Goal: Book appointment/travel/reservation

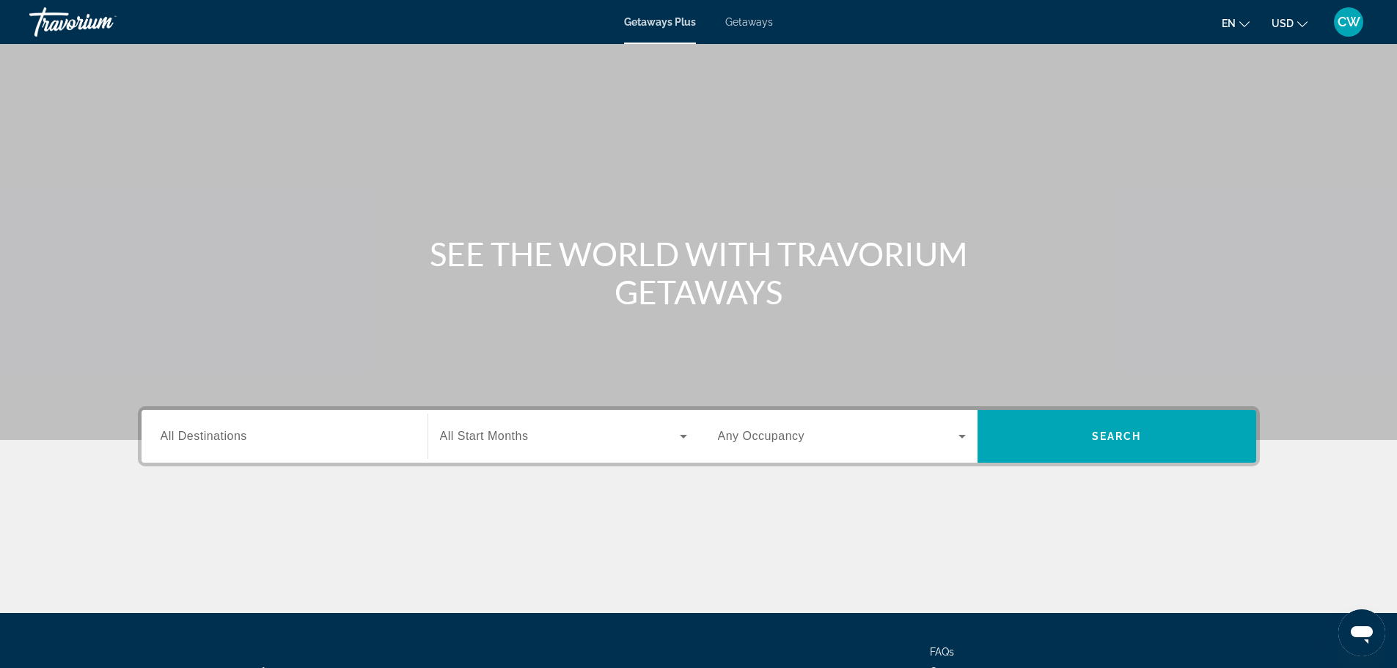
click at [243, 447] on div "Search widget" at bounding box center [285, 437] width 248 height 42
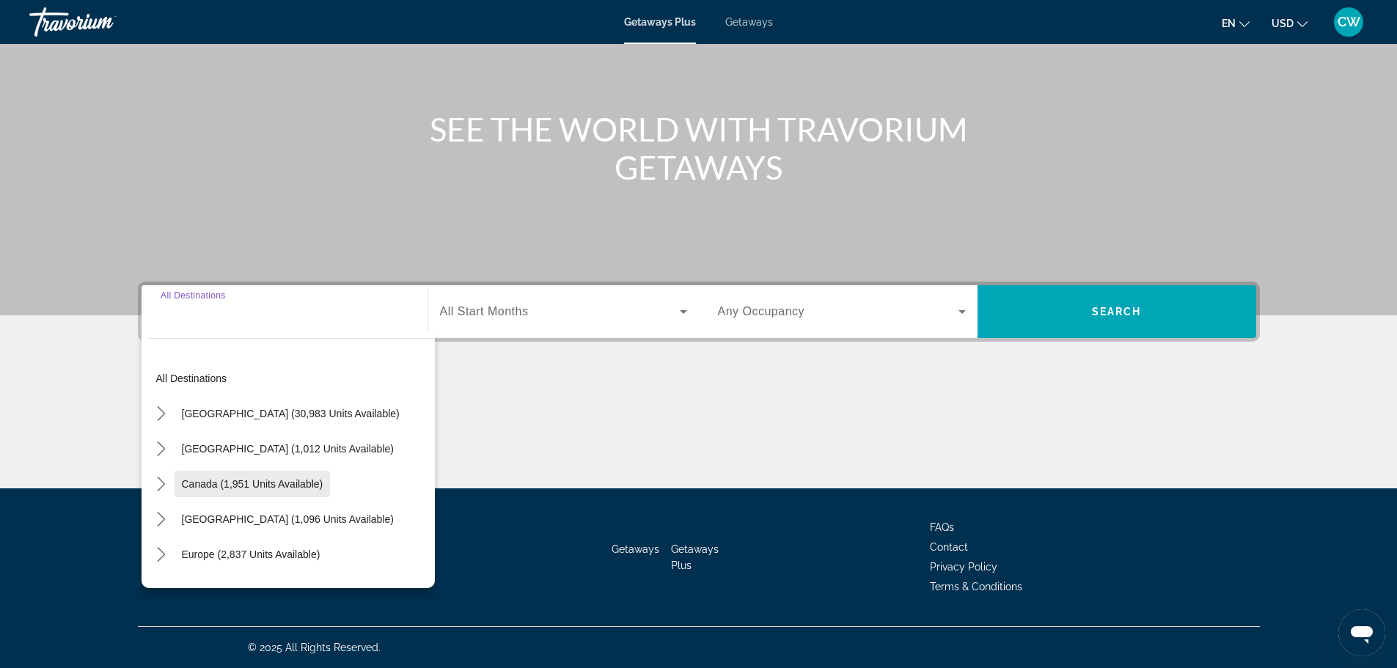
click at [230, 417] on span "[GEOGRAPHIC_DATA] (30,983 units available)" at bounding box center [291, 414] width 218 height 12
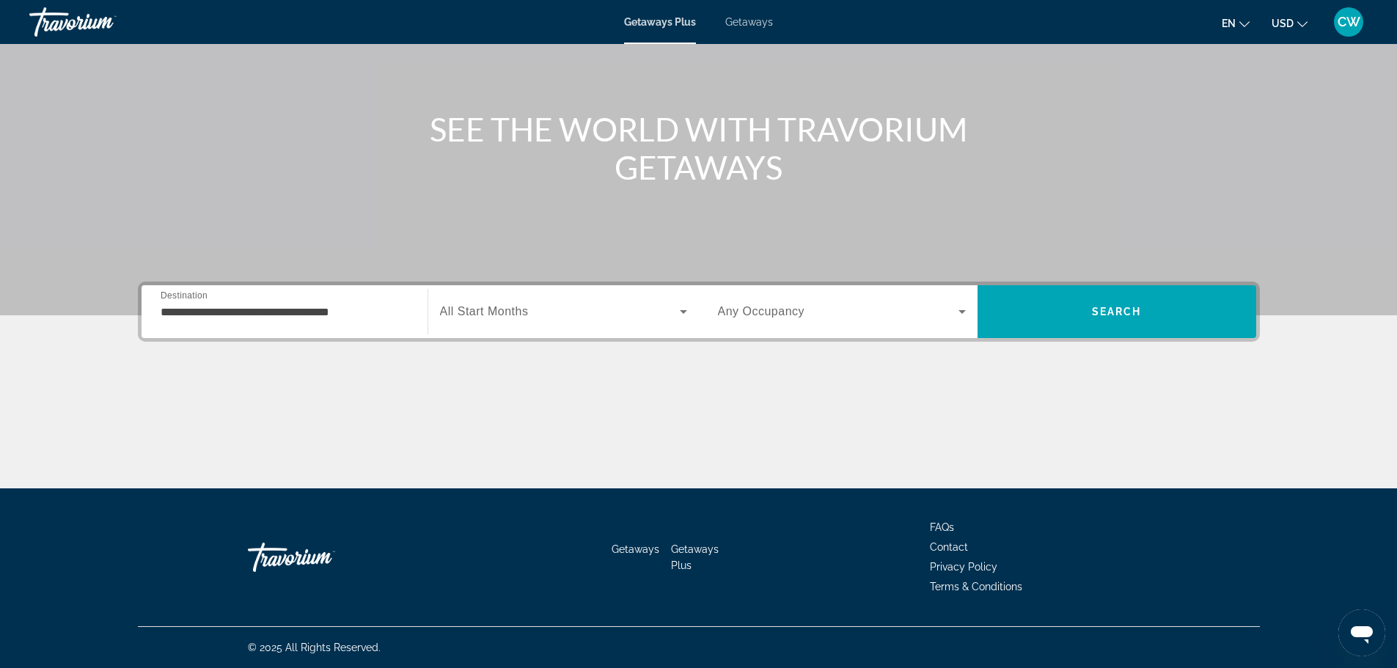
click at [320, 321] on div "**********" at bounding box center [285, 312] width 248 height 42
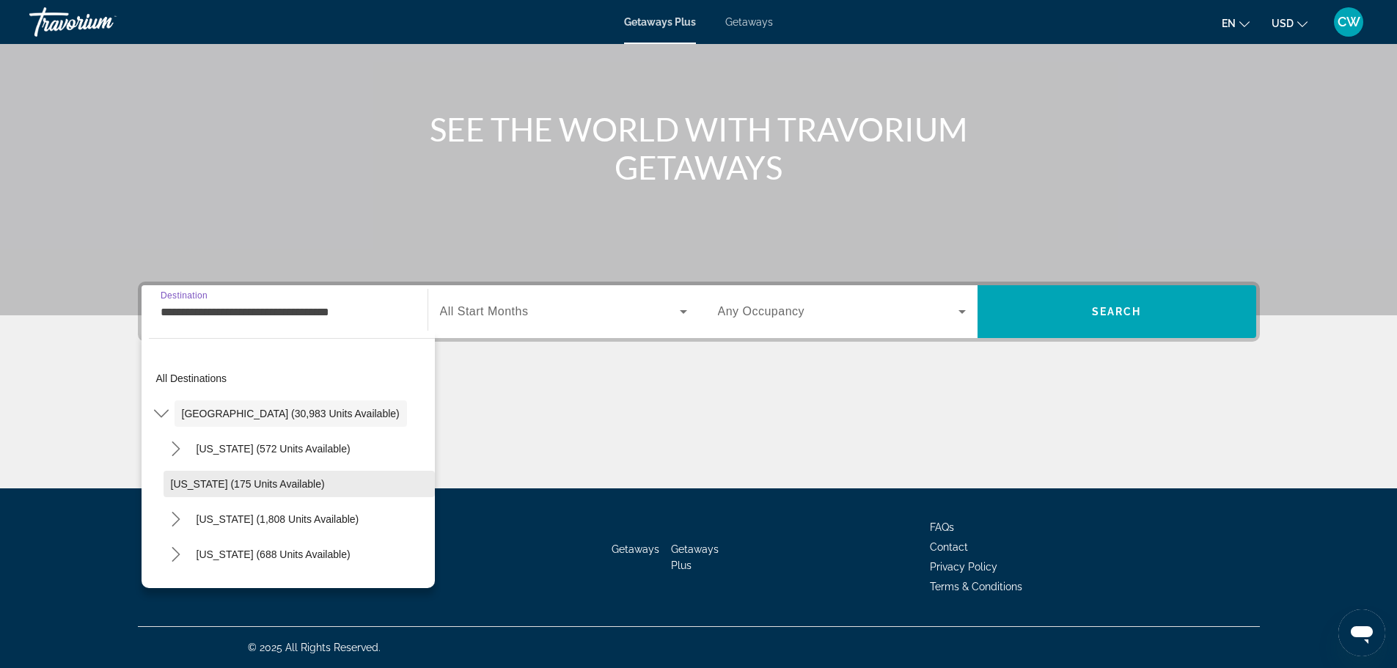
scroll to position [73, 0]
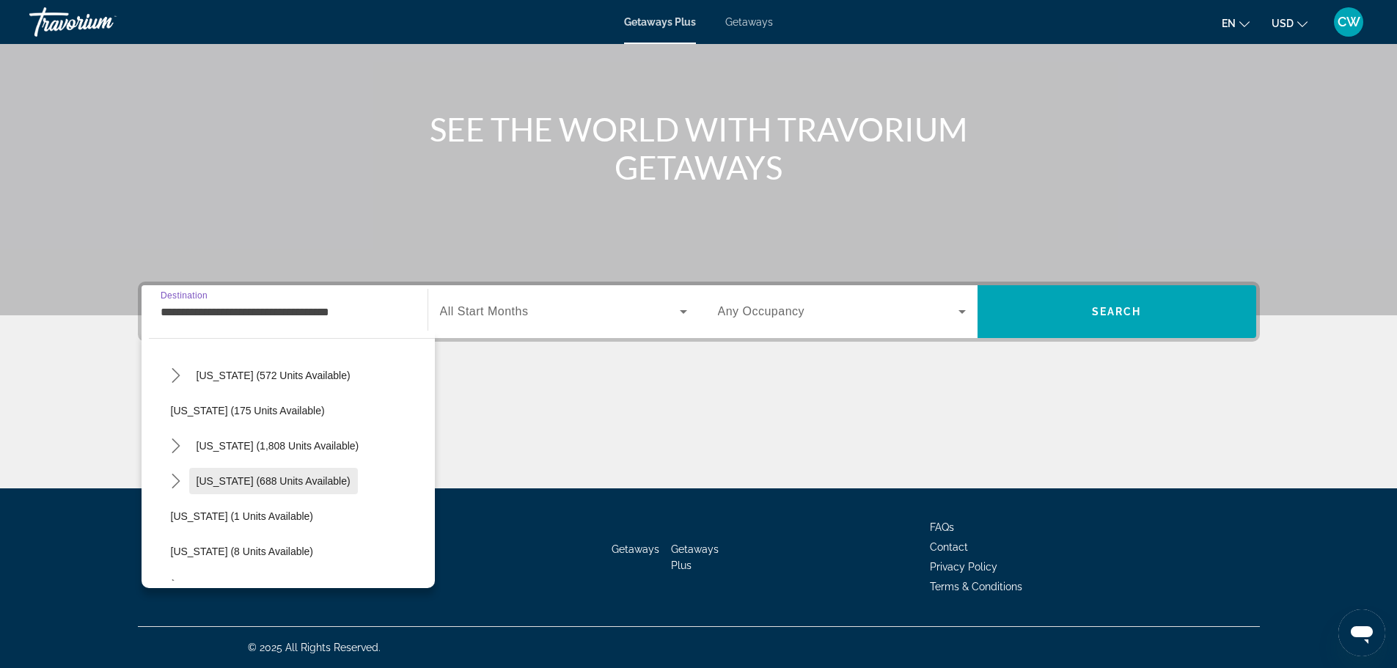
click at [275, 483] on span "[US_STATE] (688 units available)" at bounding box center [274, 481] width 154 height 12
type input "**********"
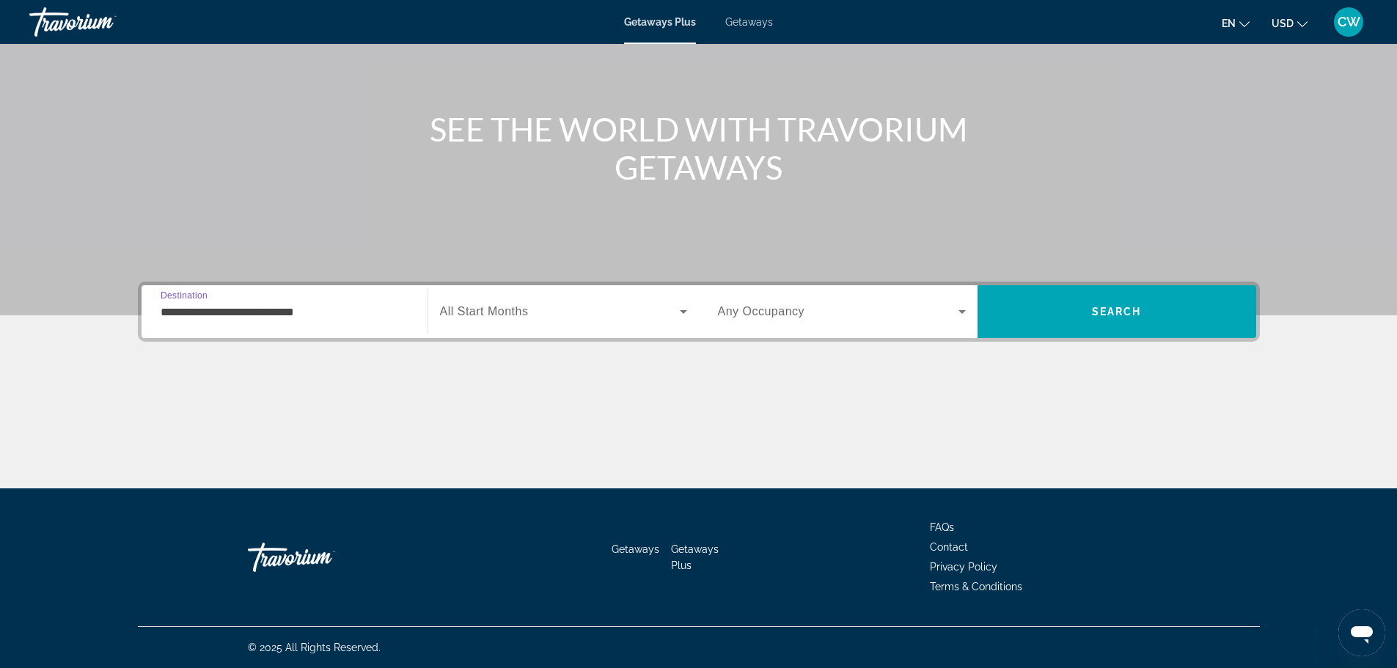
click at [683, 312] on icon "Search widget" at bounding box center [683, 312] width 7 height 4
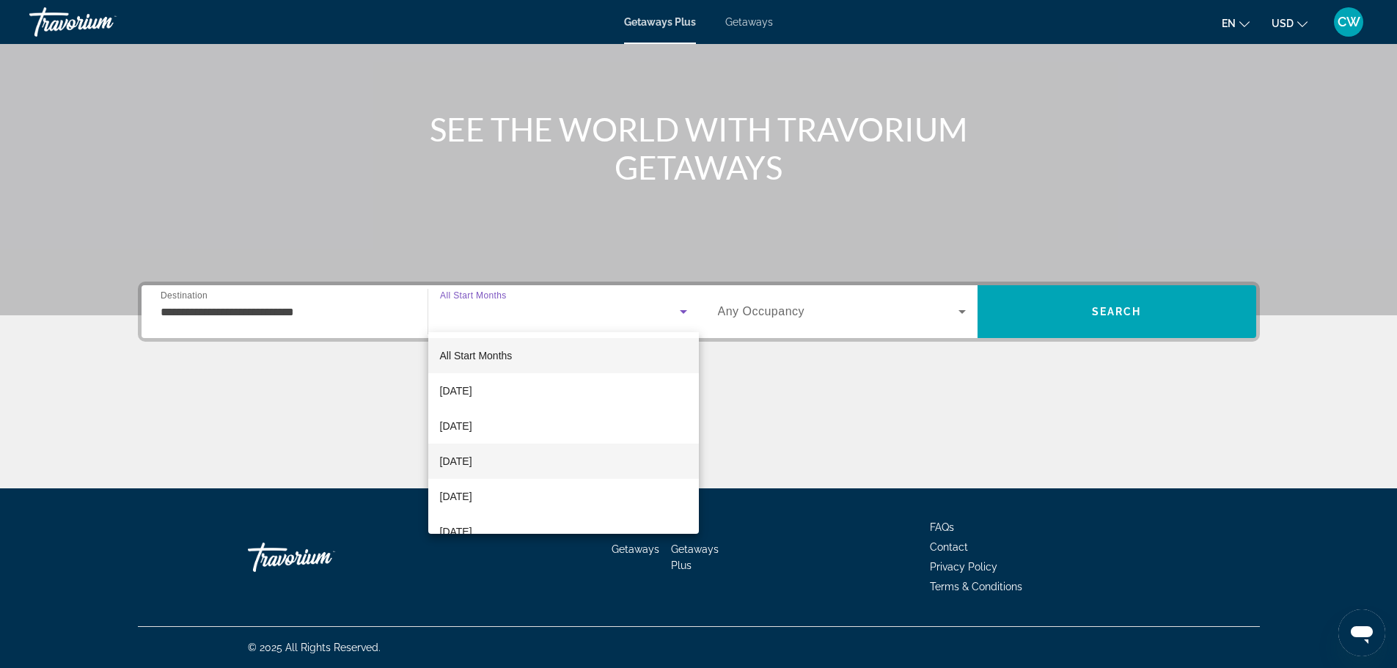
click at [472, 461] on span "[DATE]" at bounding box center [456, 462] width 32 height 18
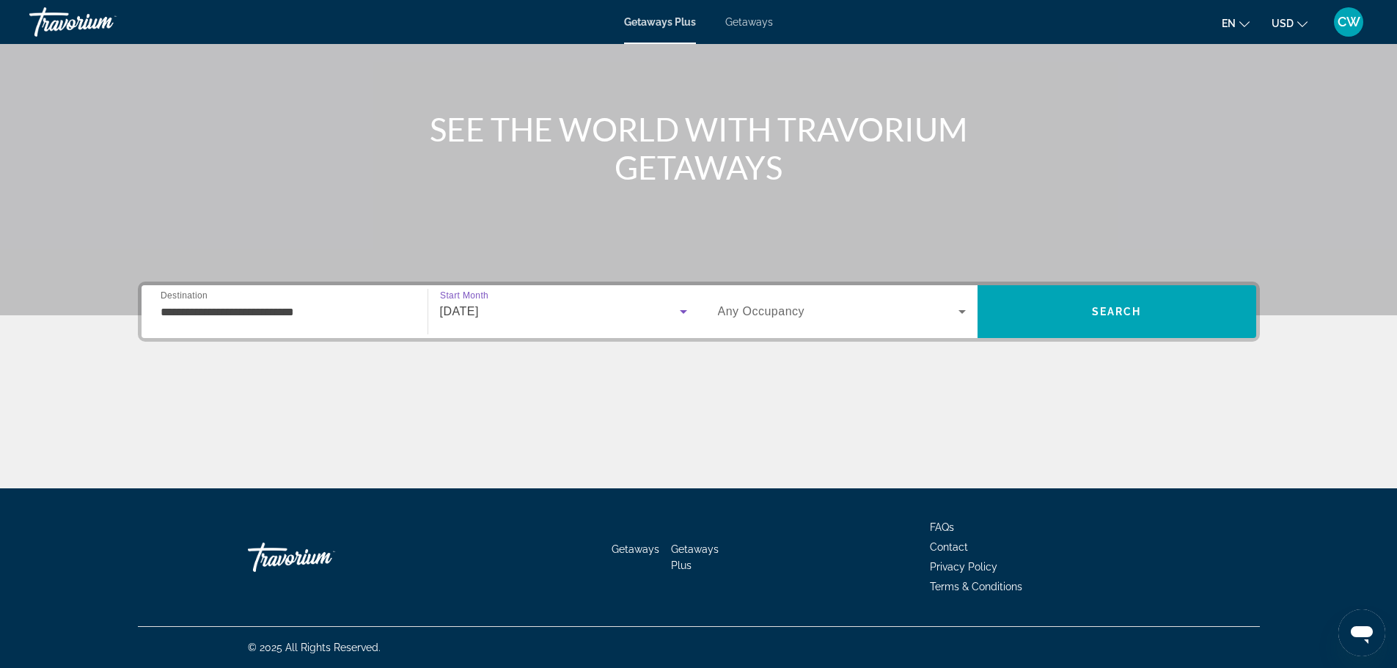
click at [955, 312] on icon "Search widget" at bounding box center [962, 312] width 18 height 18
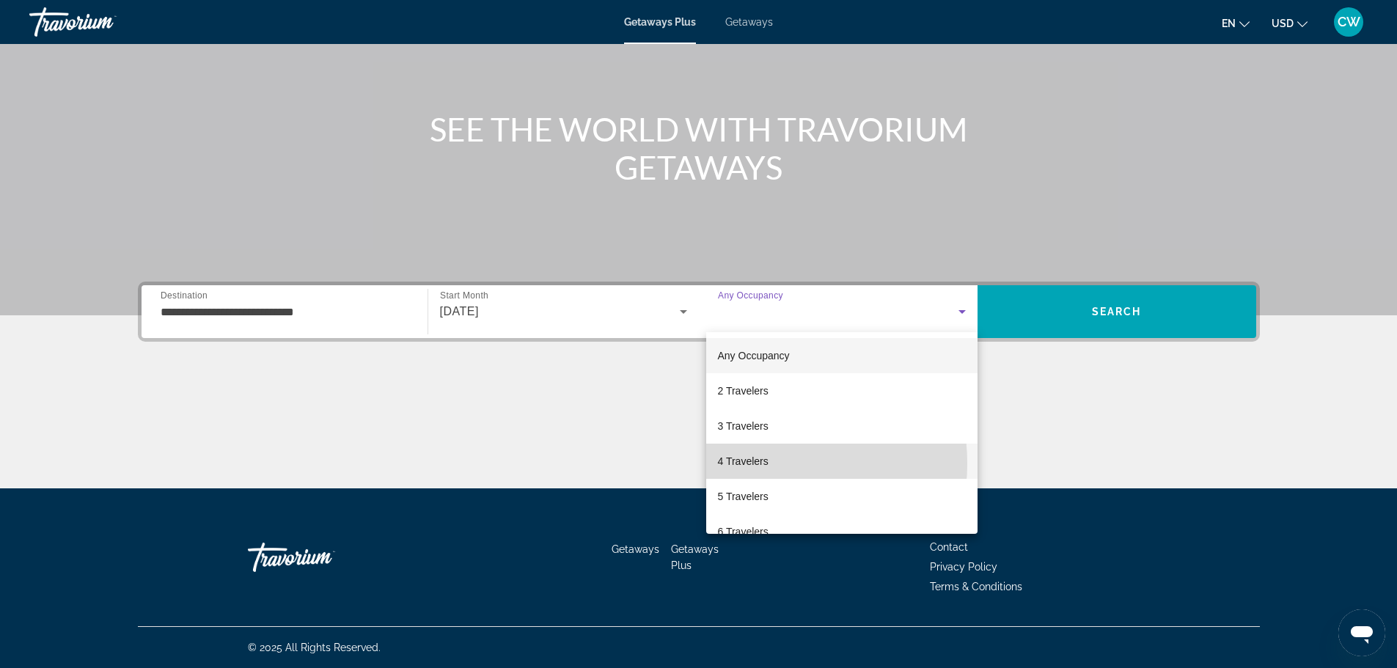
click at [750, 464] on span "4 Travelers" at bounding box center [743, 462] width 51 height 18
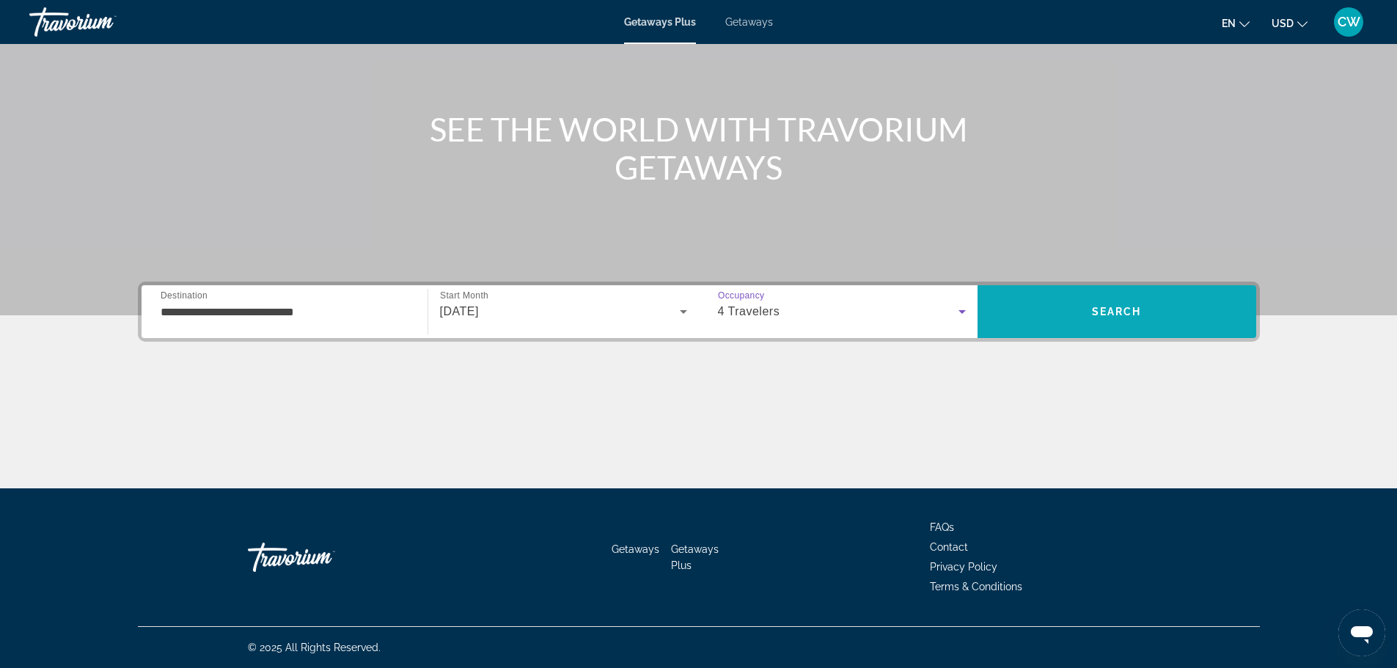
click at [1113, 322] on span "Search" at bounding box center [1117, 311] width 279 height 35
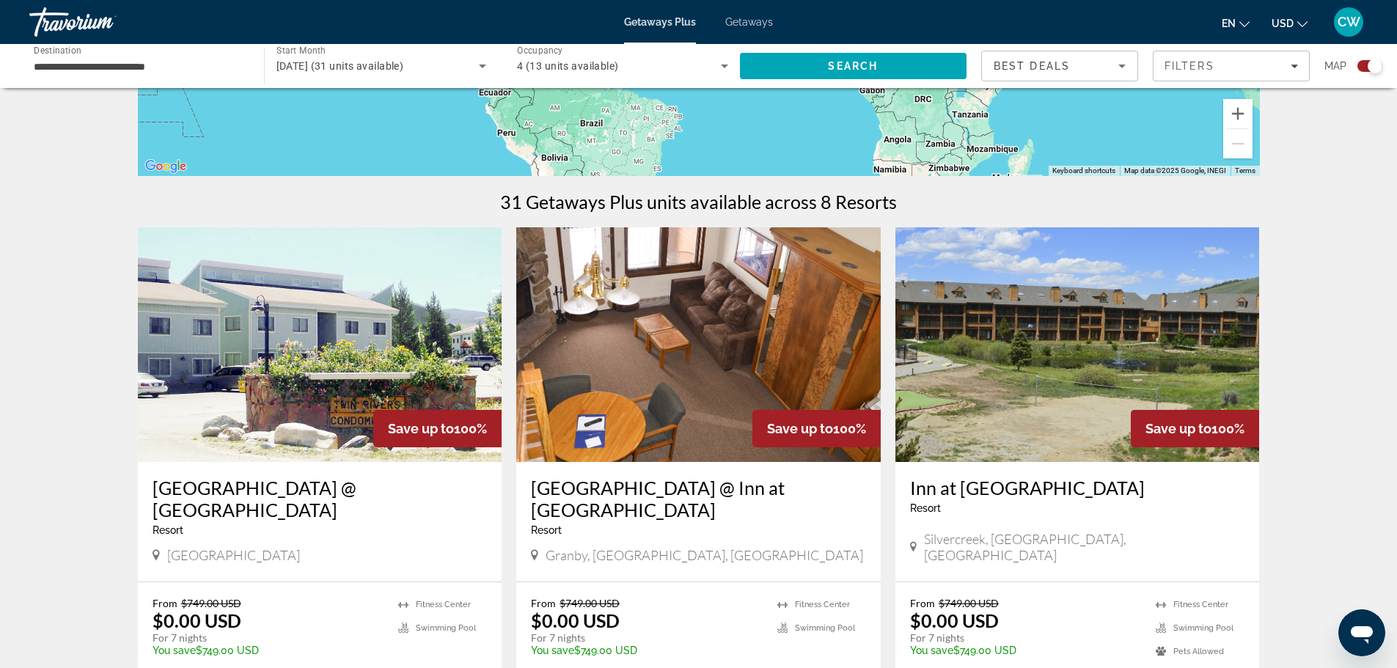
scroll to position [440, 0]
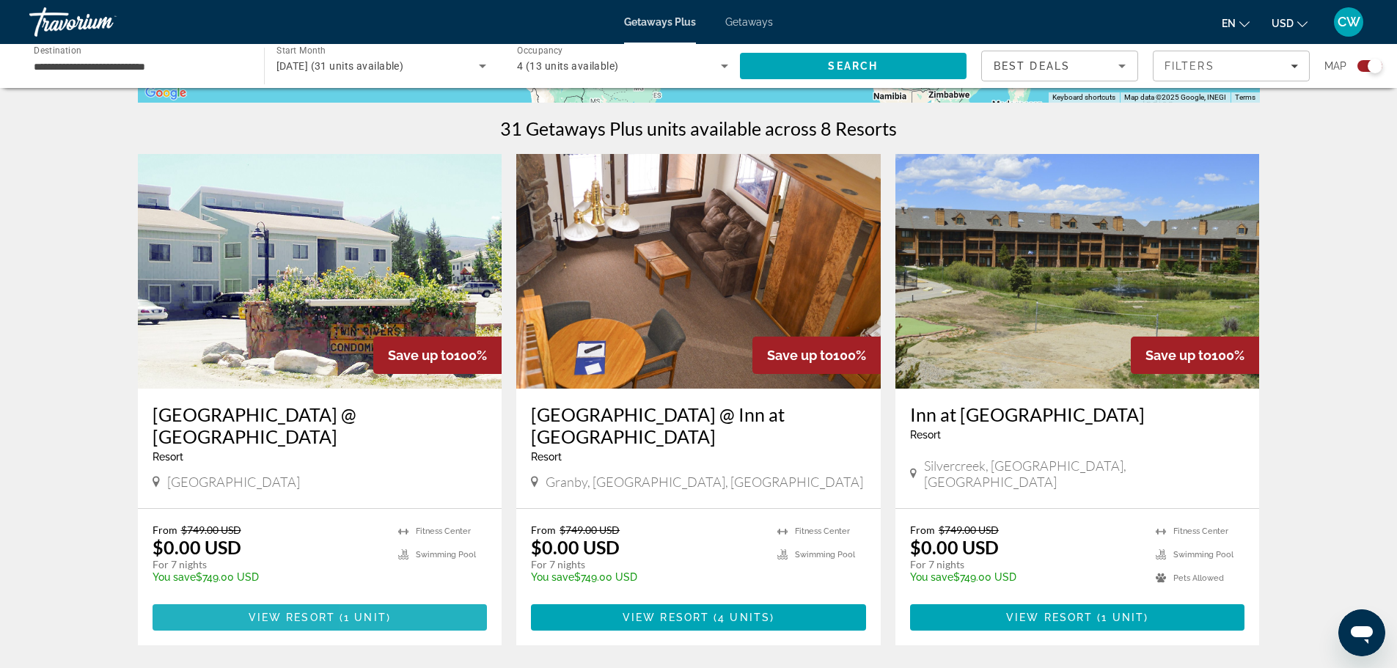
click at [399, 600] on span "Main content" at bounding box center [320, 617] width 335 height 35
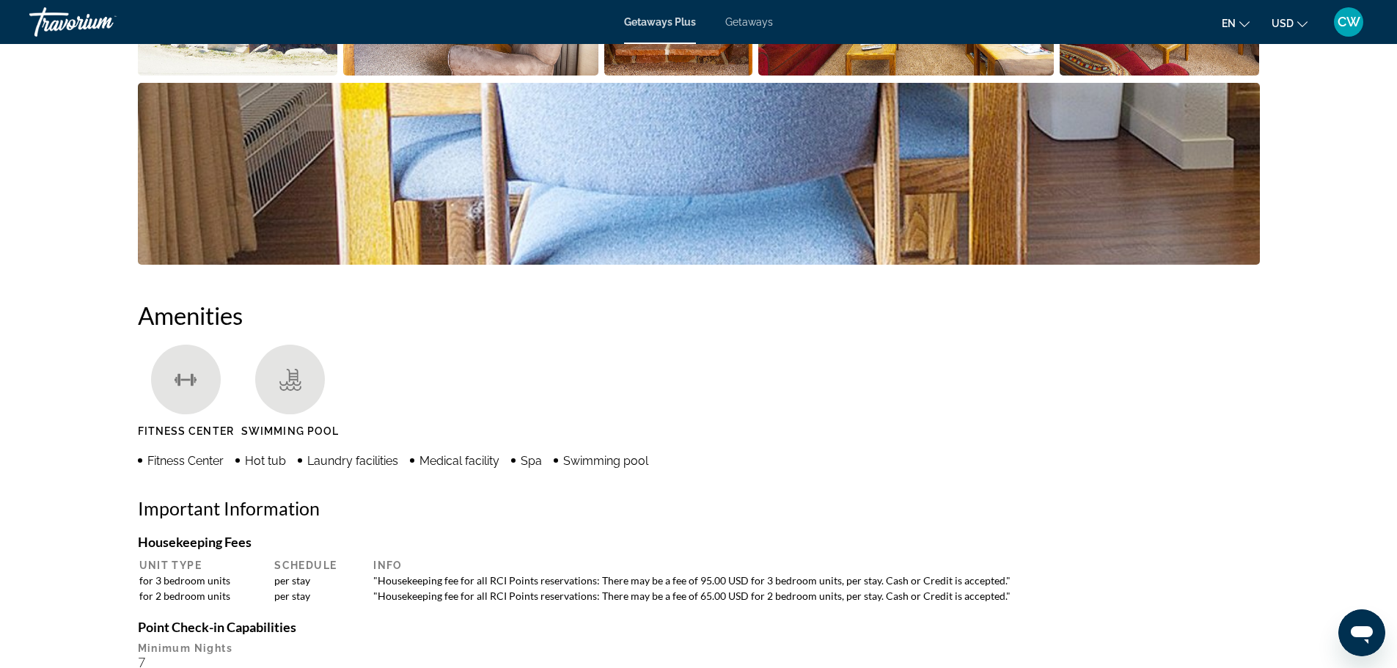
scroll to position [880, 0]
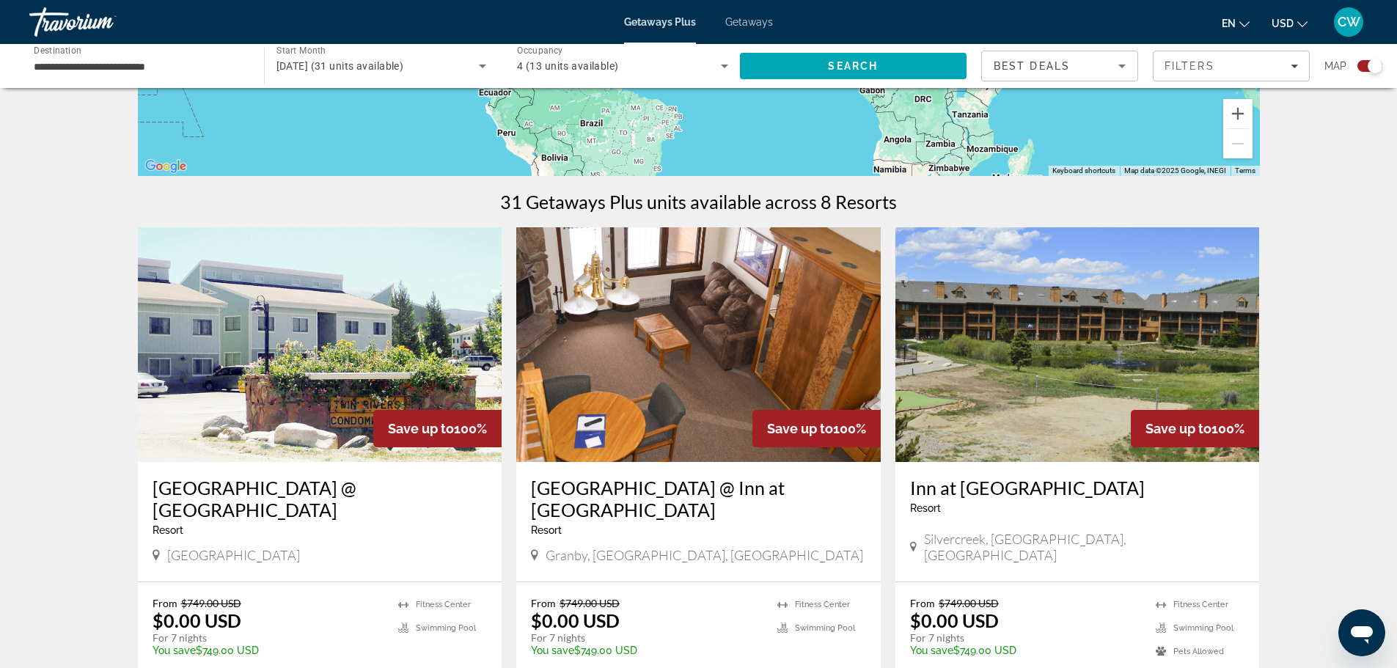
scroll to position [440, 0]
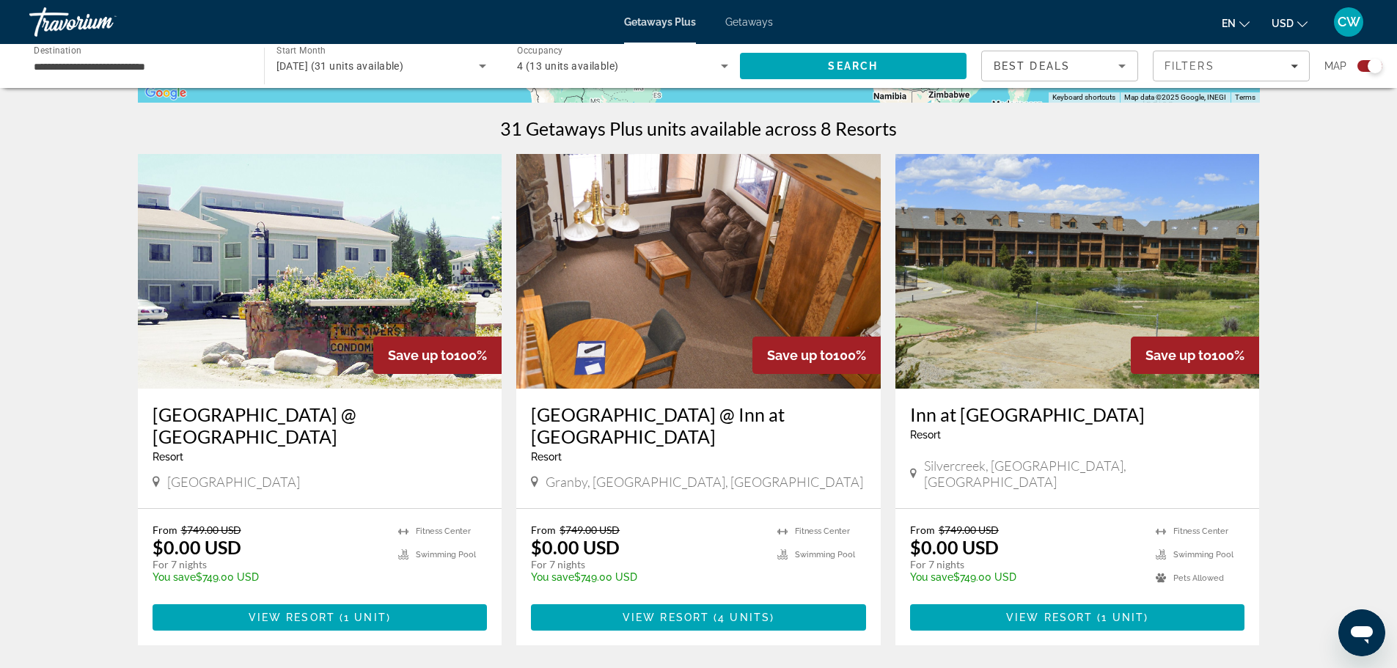
click at [704, 357] on img "Main content" at bounding box center [698, 271] width 365 height 235
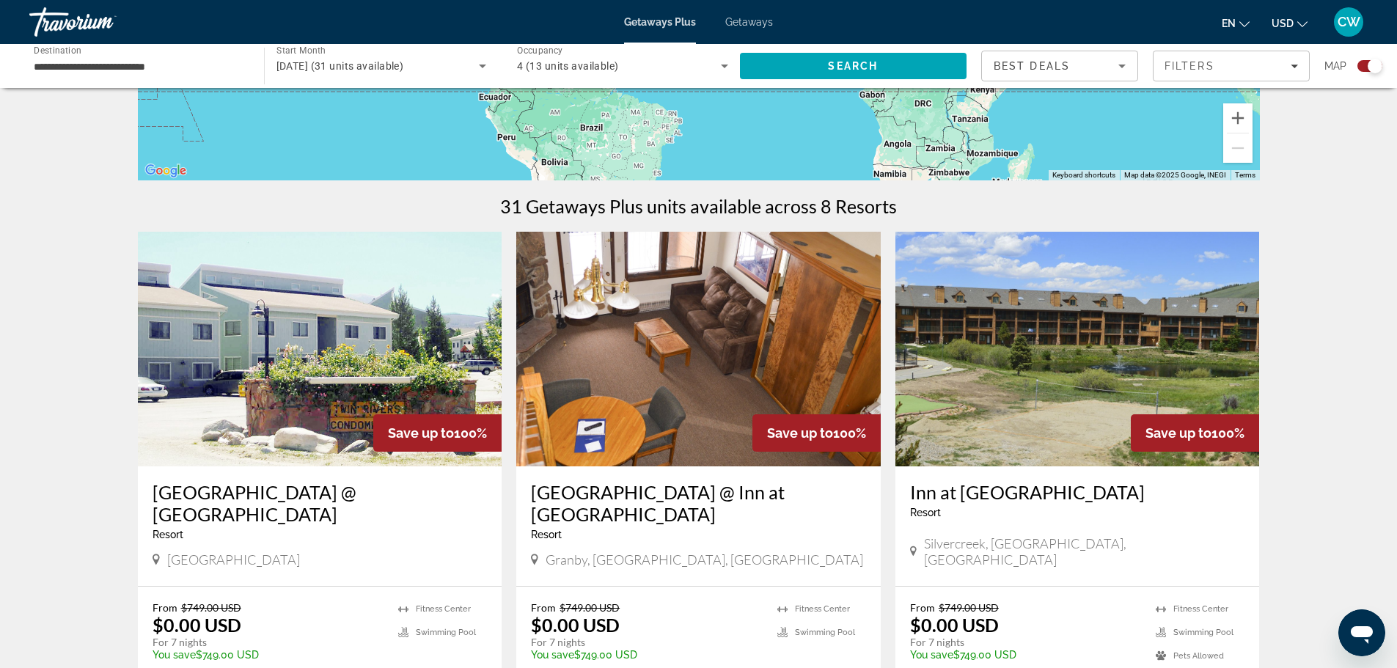
scroll to position [367, 0]
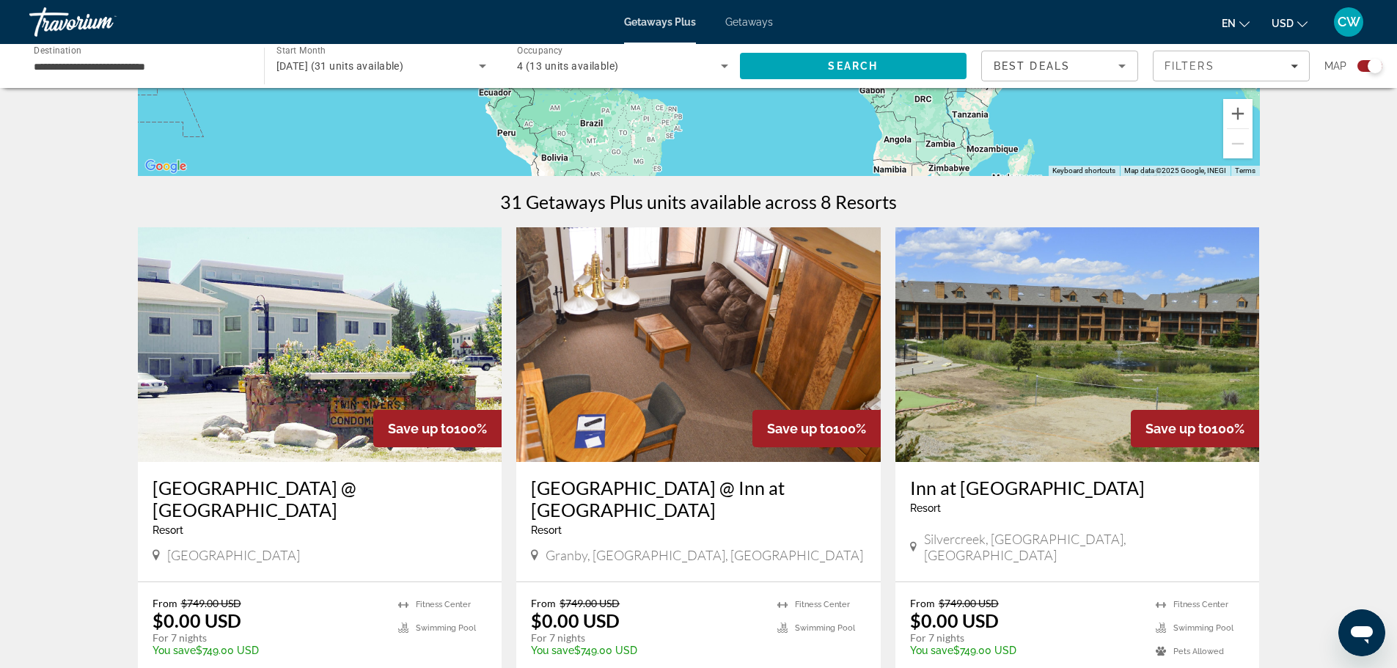
click at [920, 361] on img "Main content" at bounding box center [1077, 344] width 365 height 235
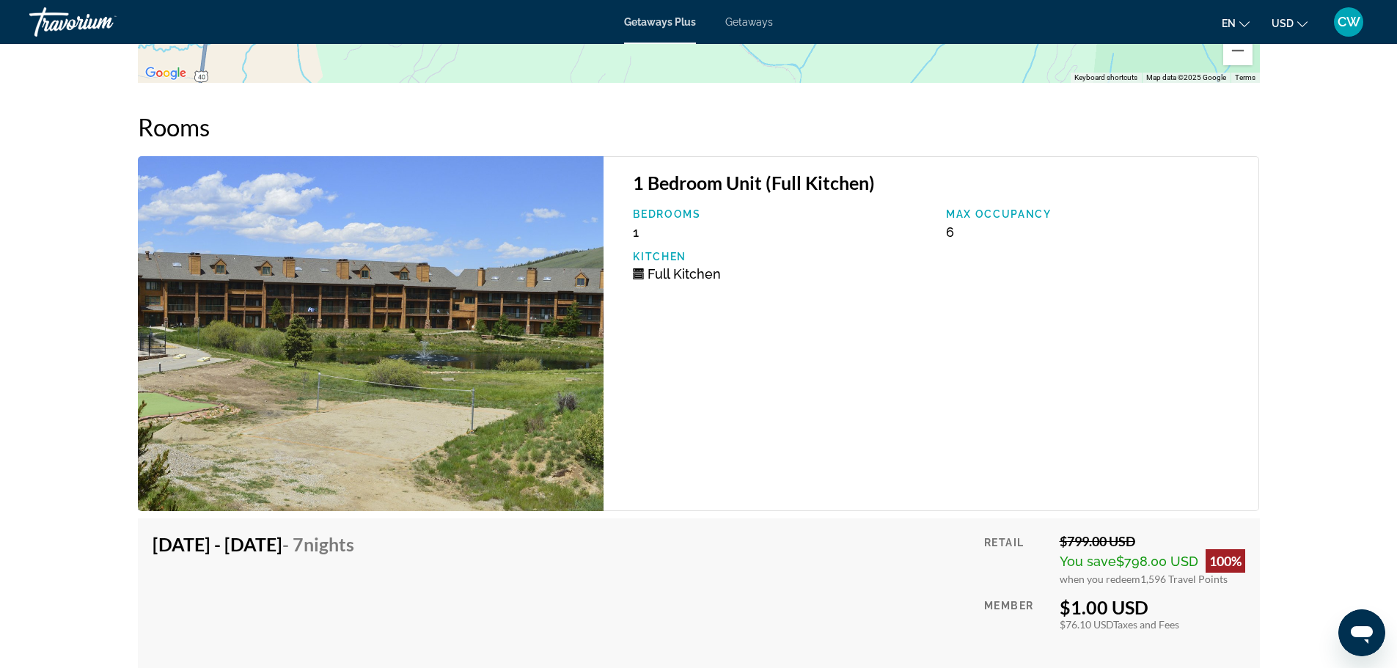
scroll to position [2494, 0]
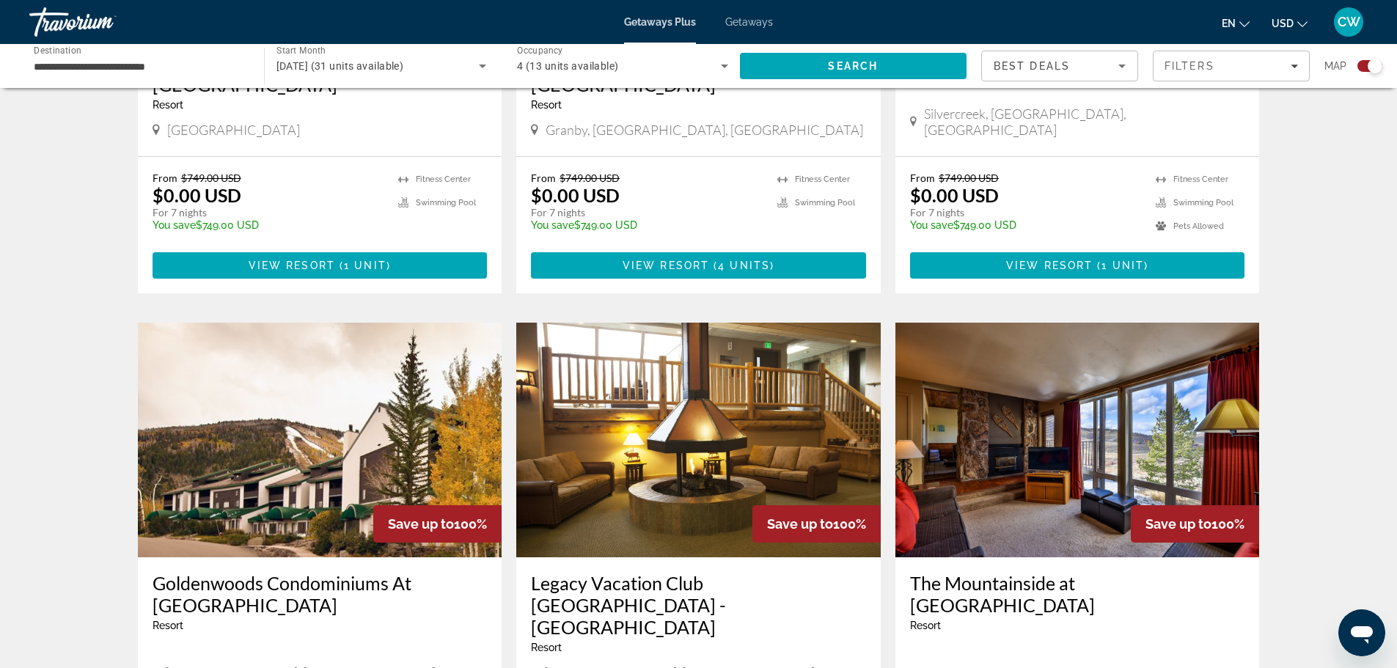
scroll to position [880, 0]
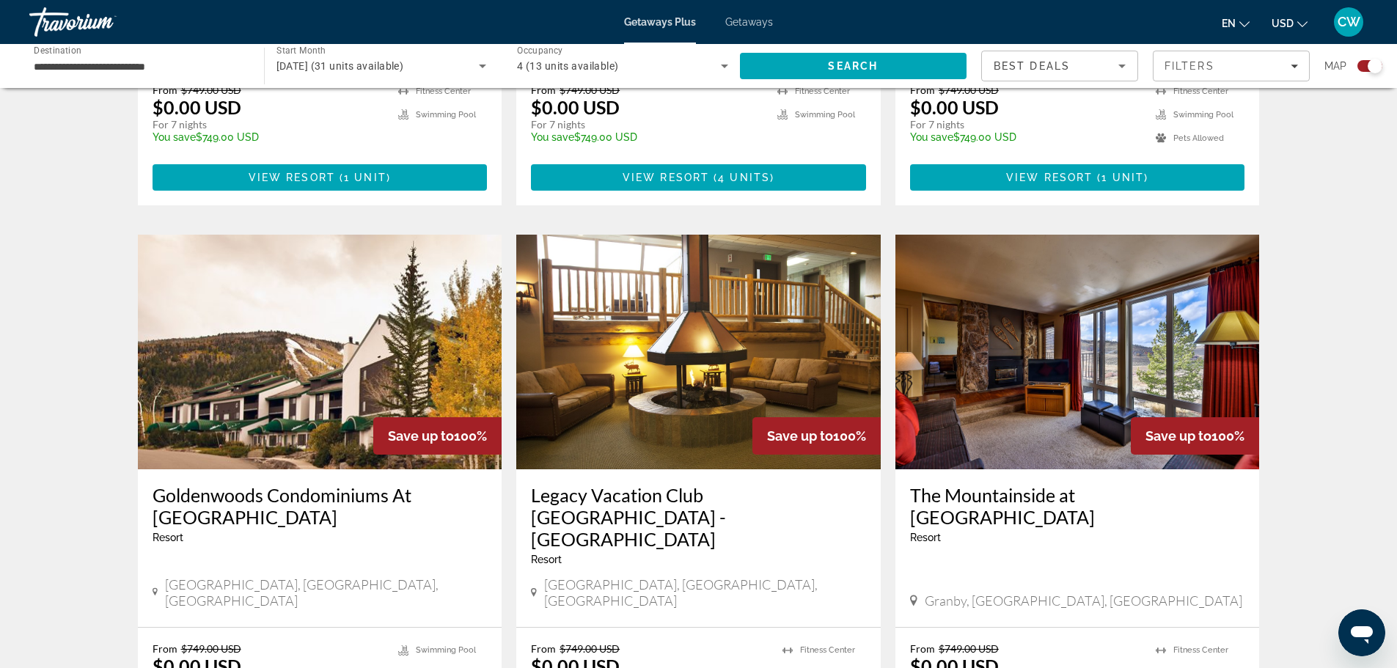
click at [292, 361] on img "Main content" at bounding box center [320, 352] width 365 height 235
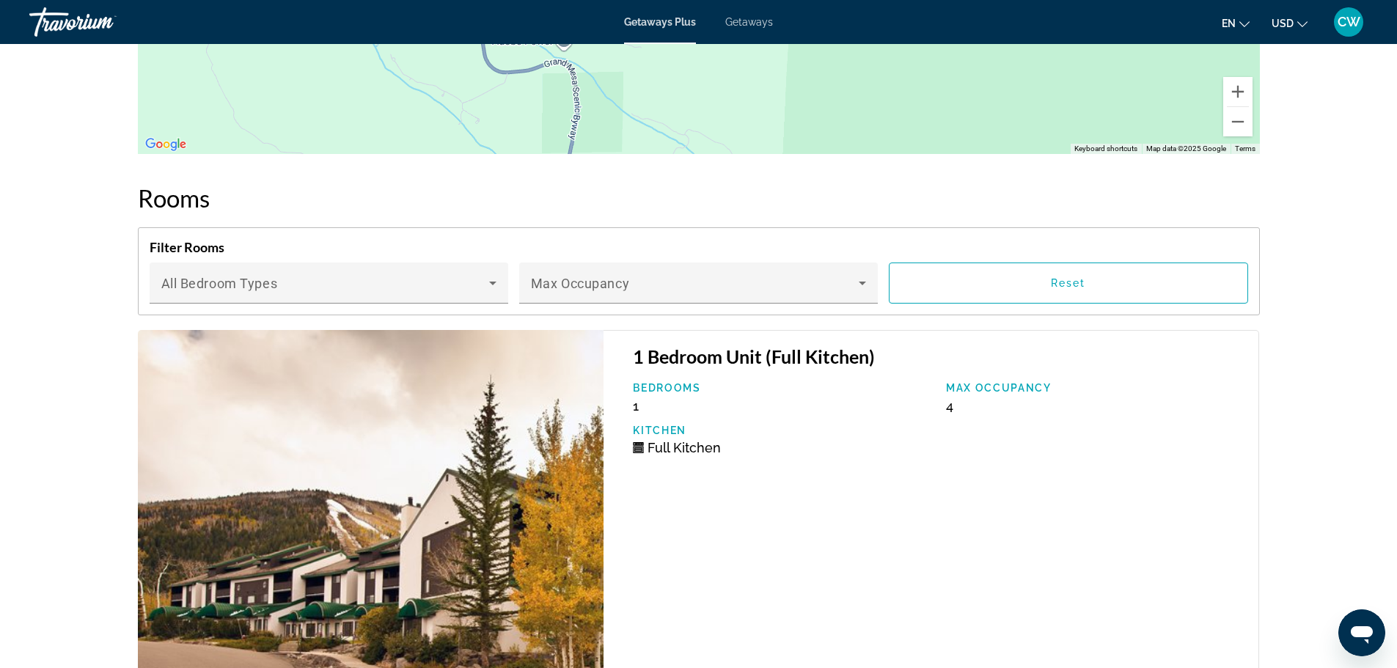
scroll to position [2787, 0]
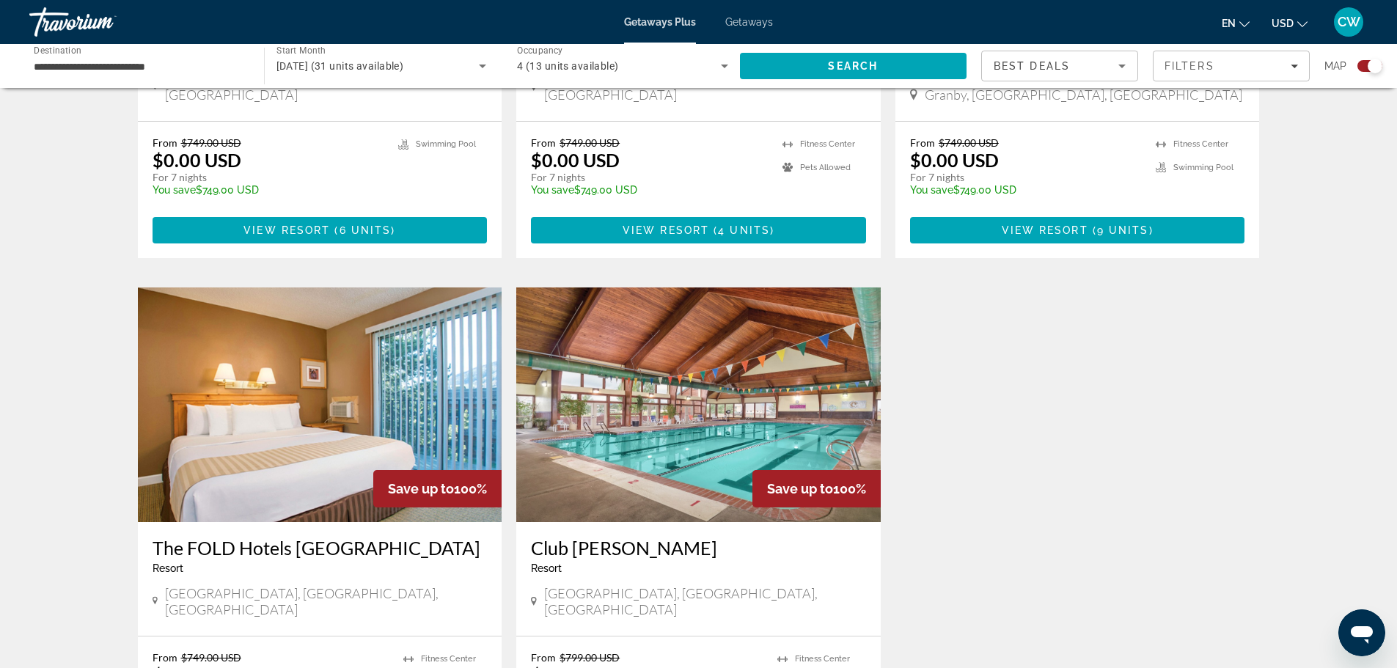
scroll to position [1393, 0]
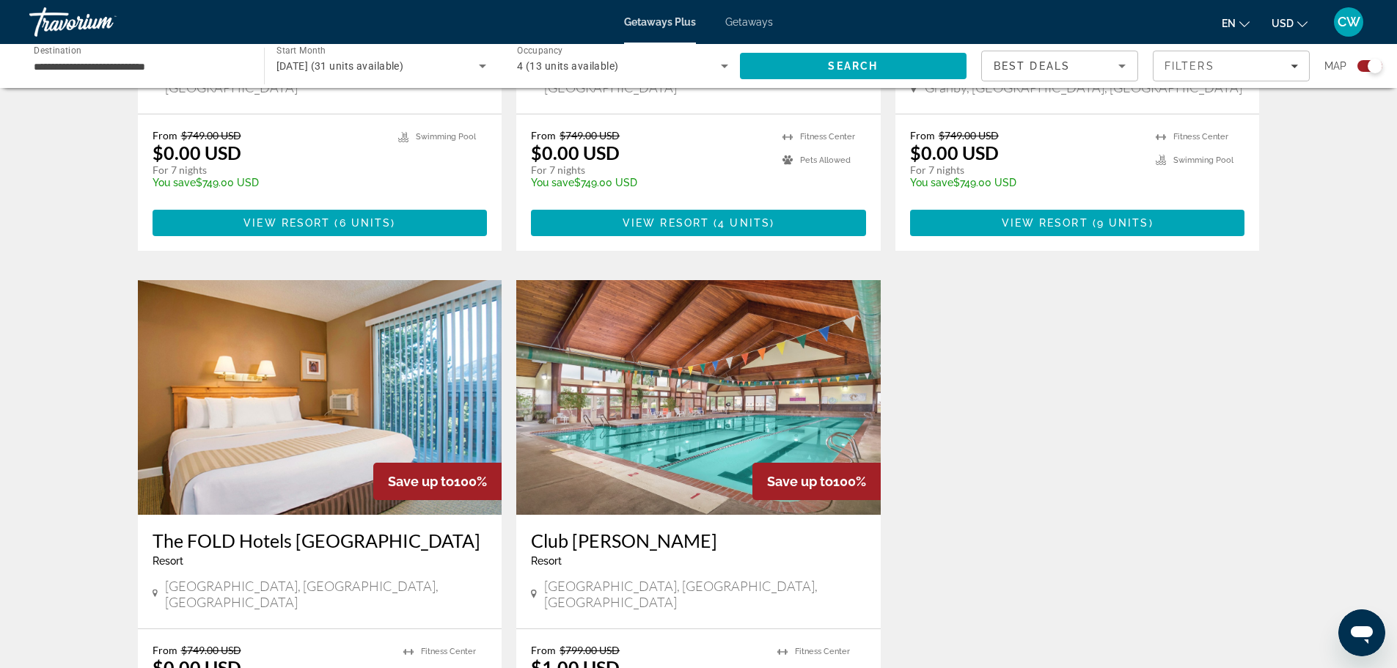
click at [681, 385] on img "Main content" at bounding box center [698, 397] width 365 height 235
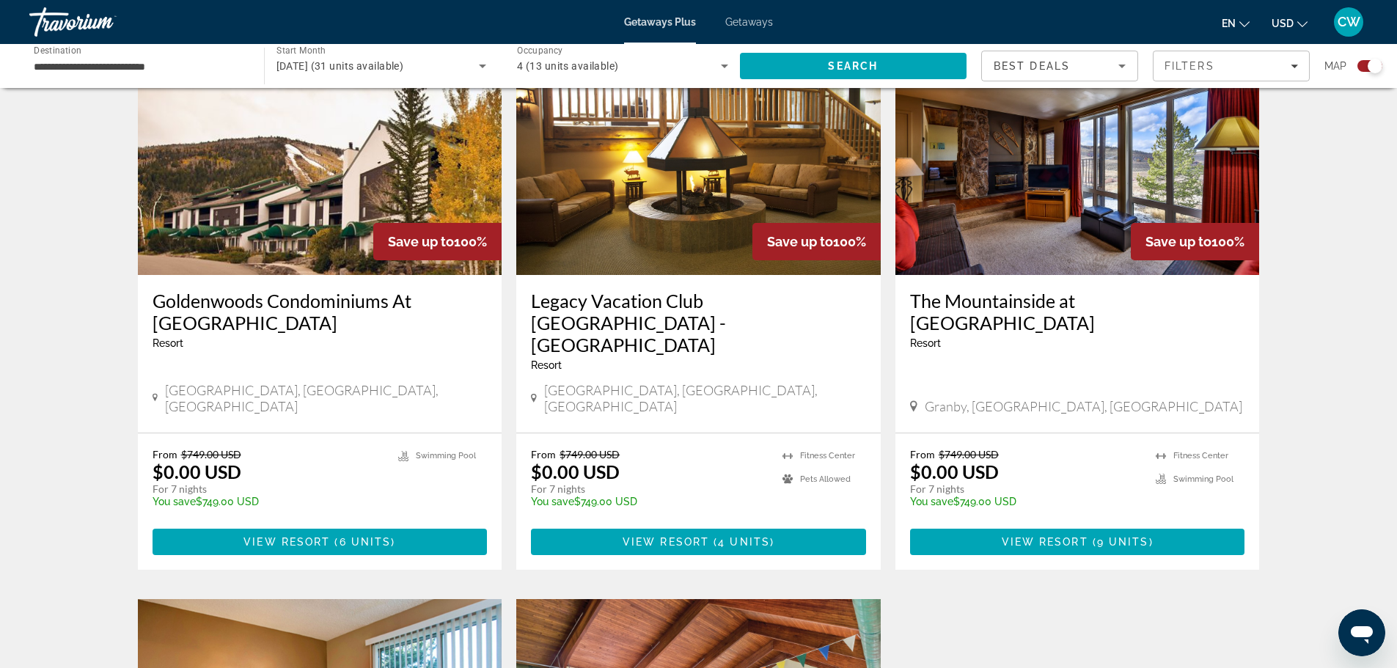
scroll to position [1100, 0]
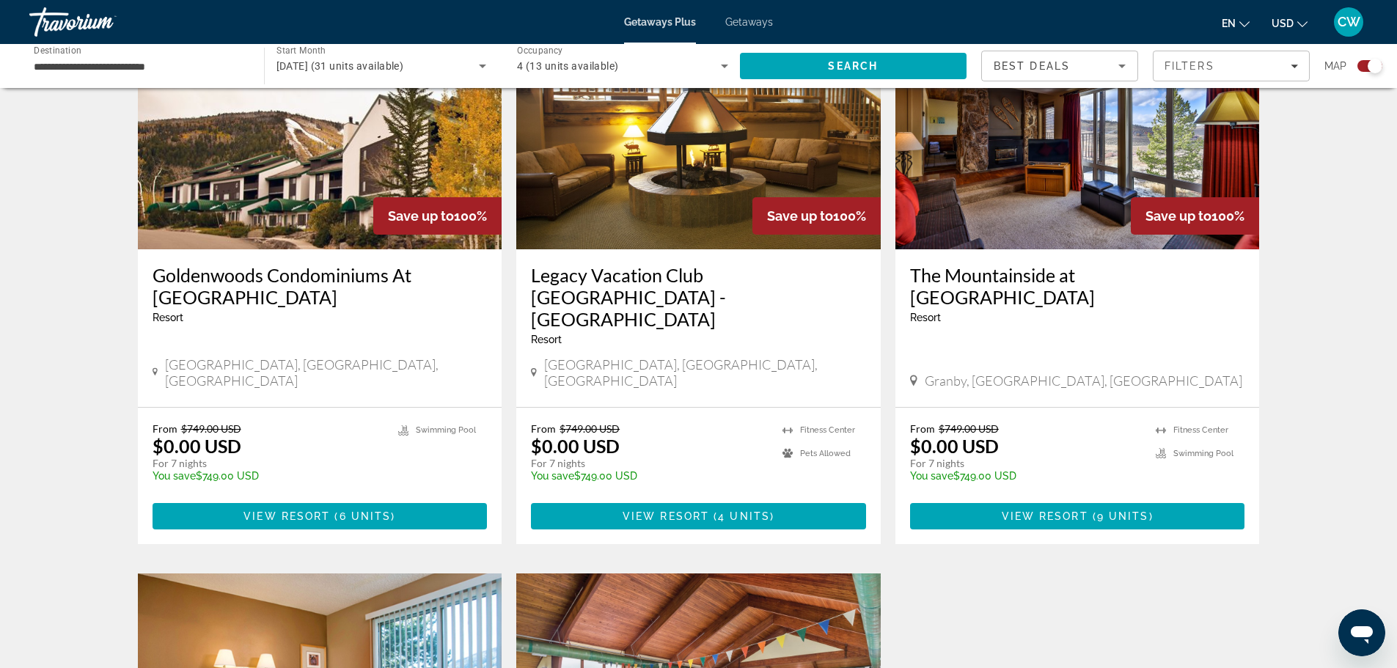
click at [273, 207] on img "Main content" at bounding box center [320, 132] width 365 height 235
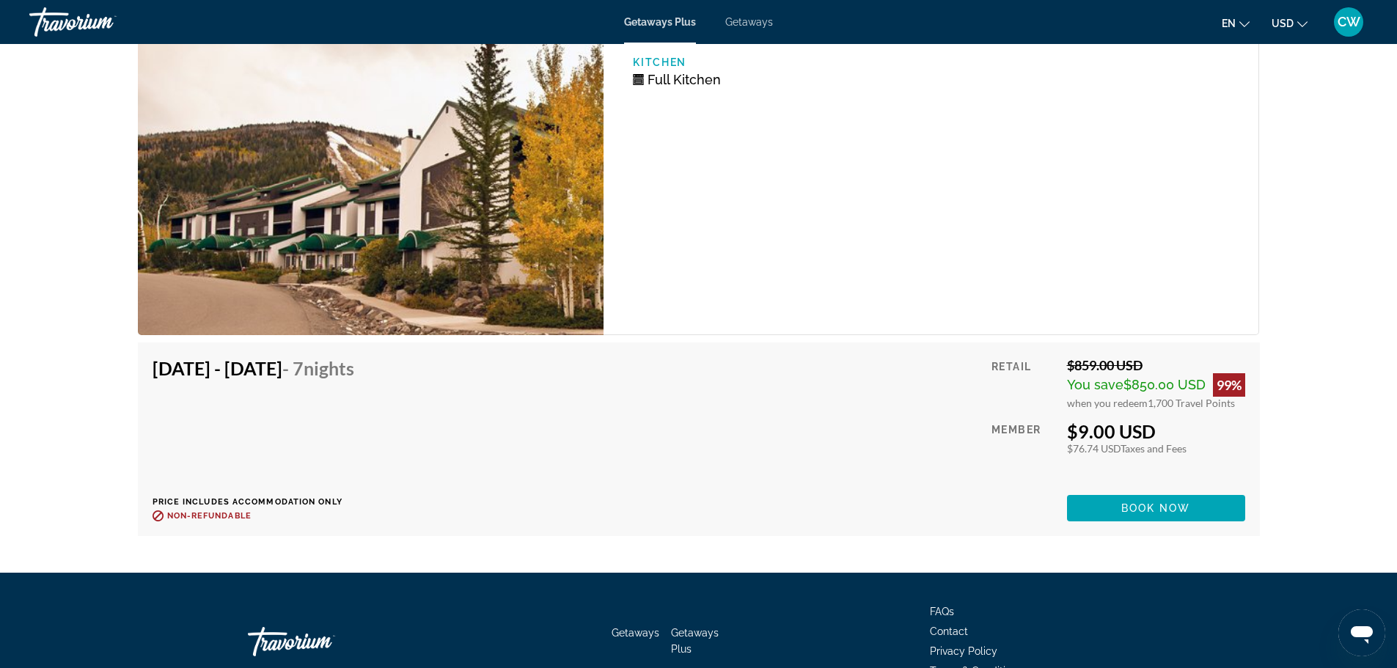
scroll to position [4231, 0]
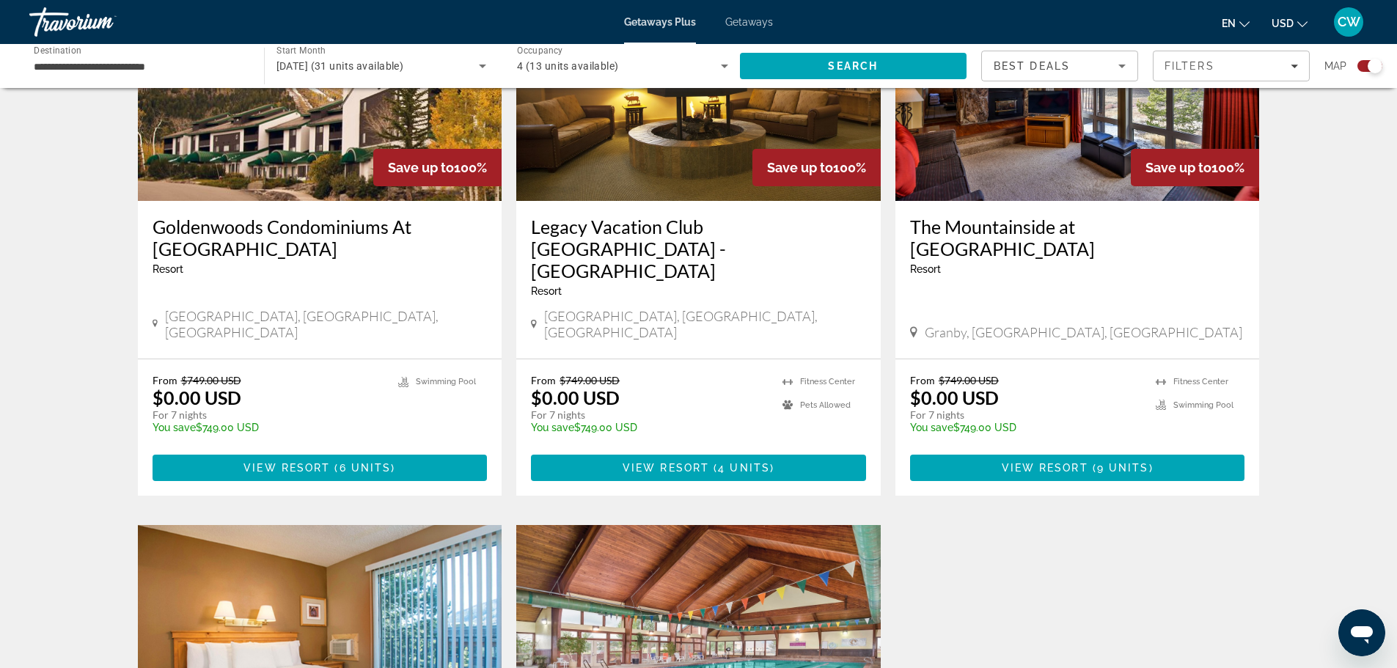
scroll to position [1173, 0]
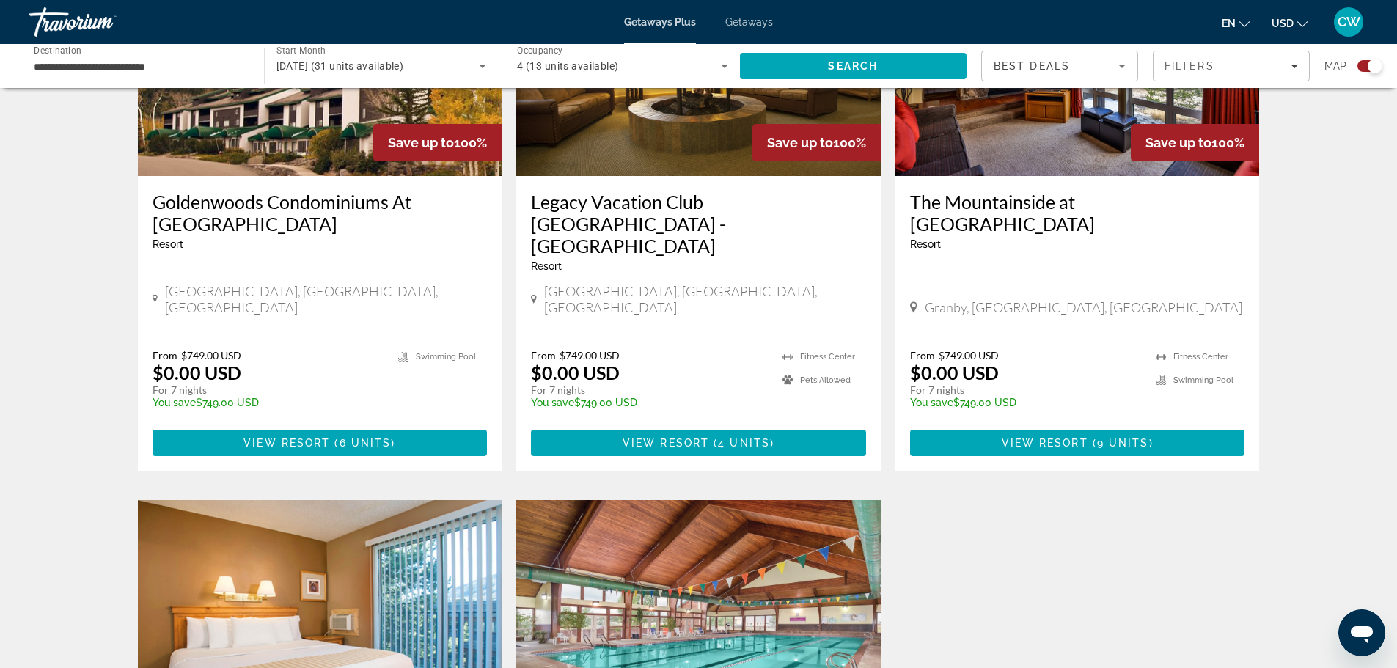
click at [670, 116] on img "Main content" at bounding box center [698, 58] width 365 height 235
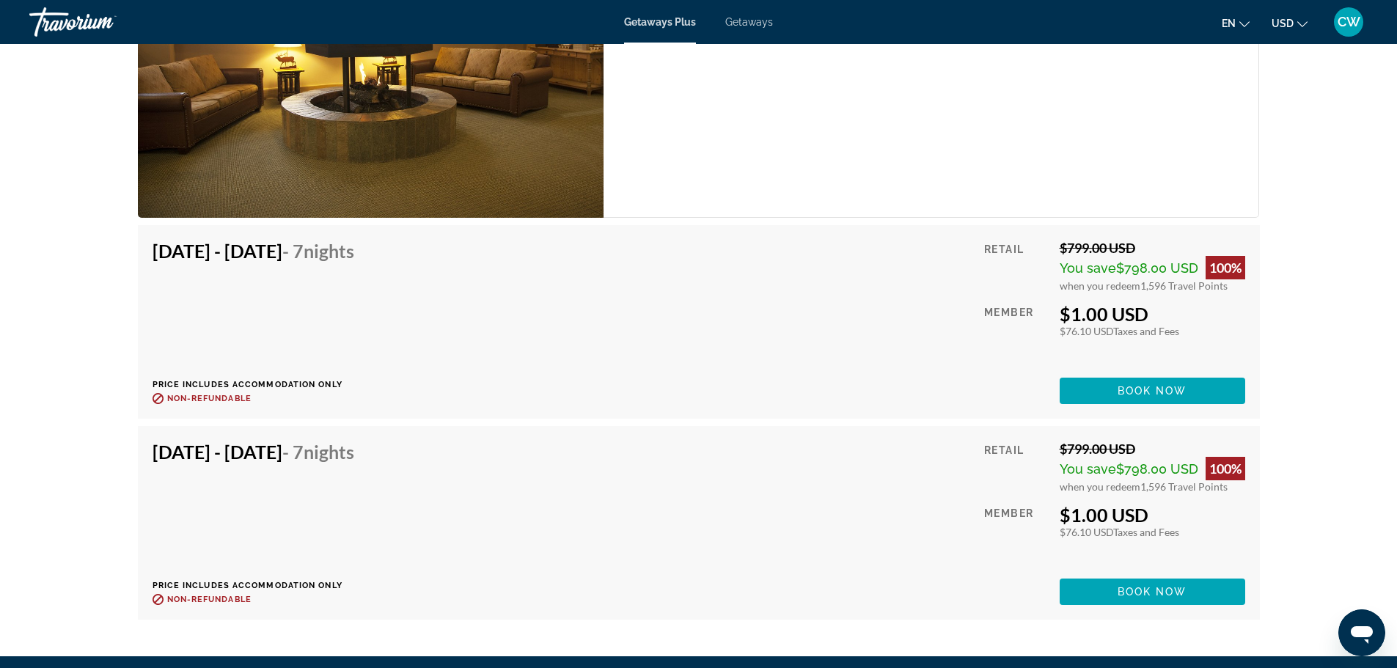
scroll to position [3007, 0]
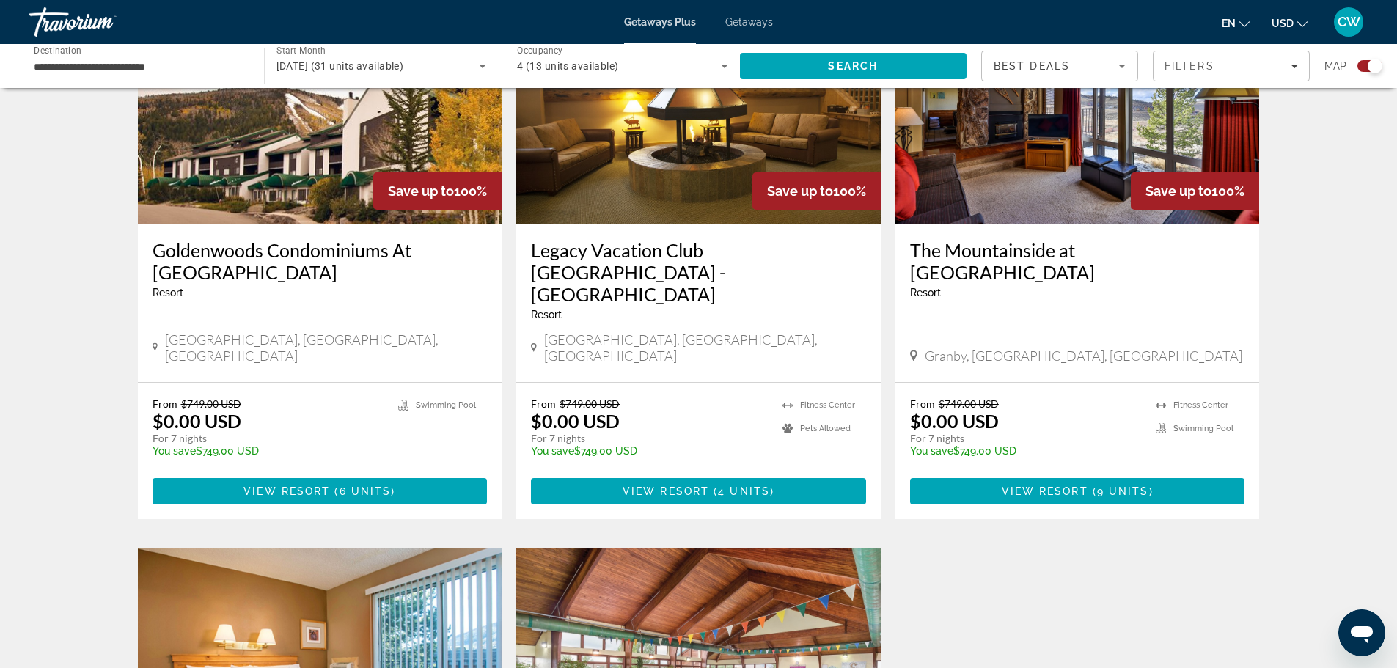
scroll to position [1100, 0]
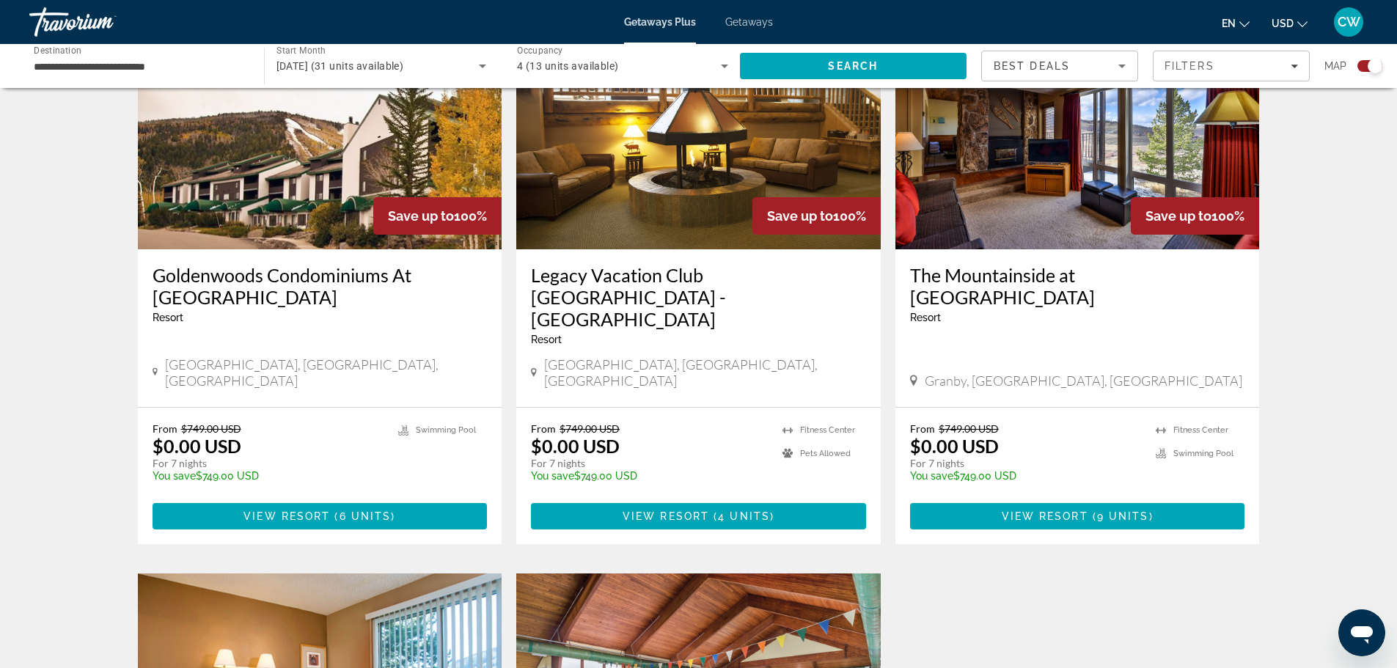
click at [1034, 207] on img "Main content" at bounding box center [1077, 132] width 365 height 235
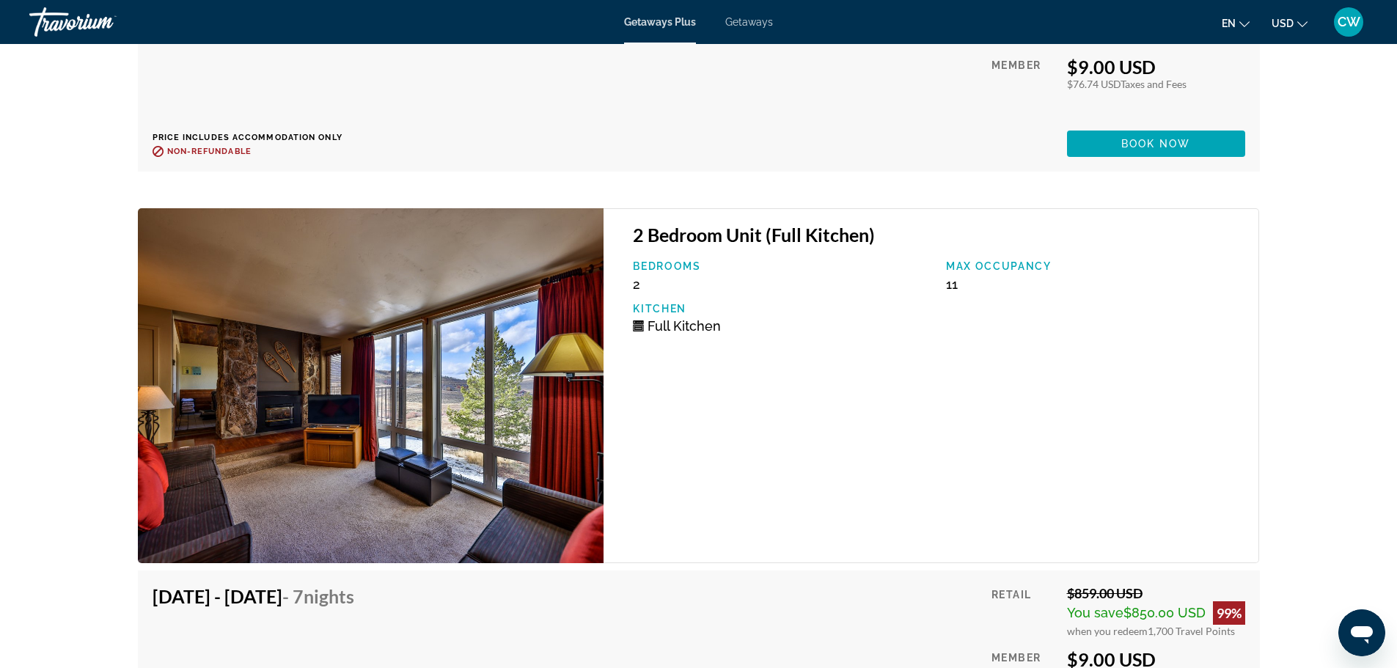
scroll to position [4914, 0]
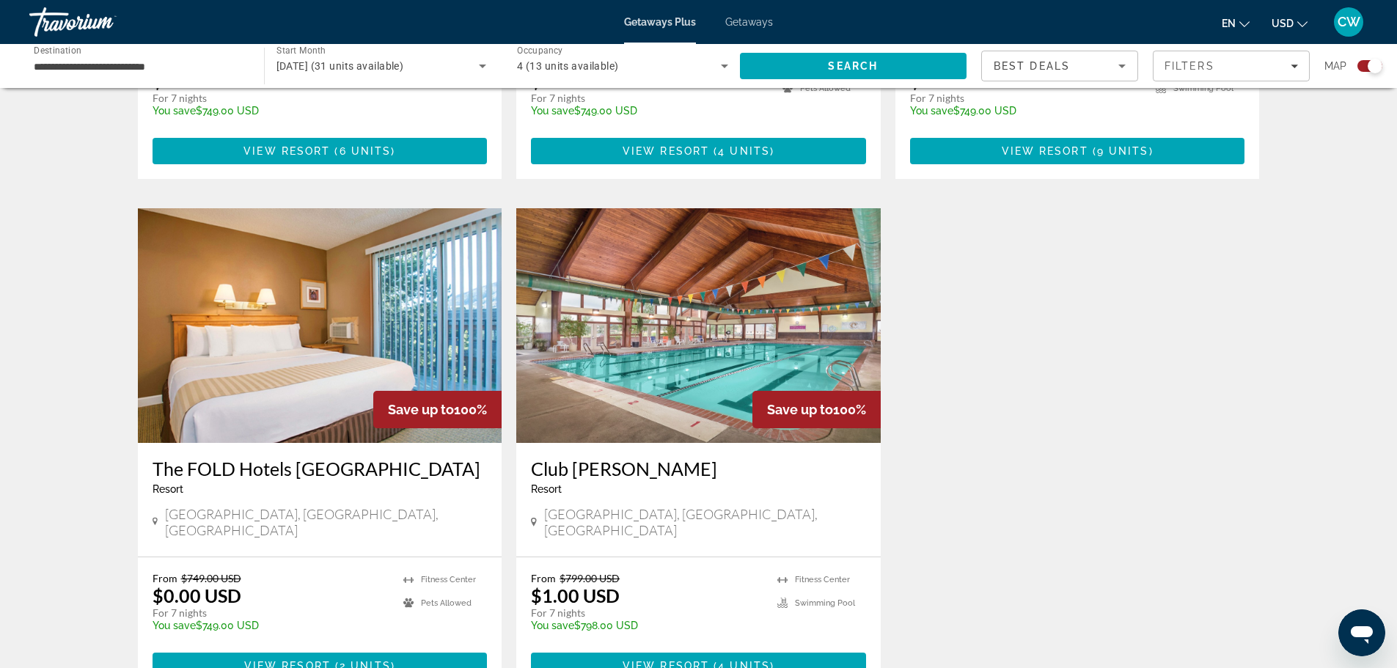
scroll to position [1467, 0]
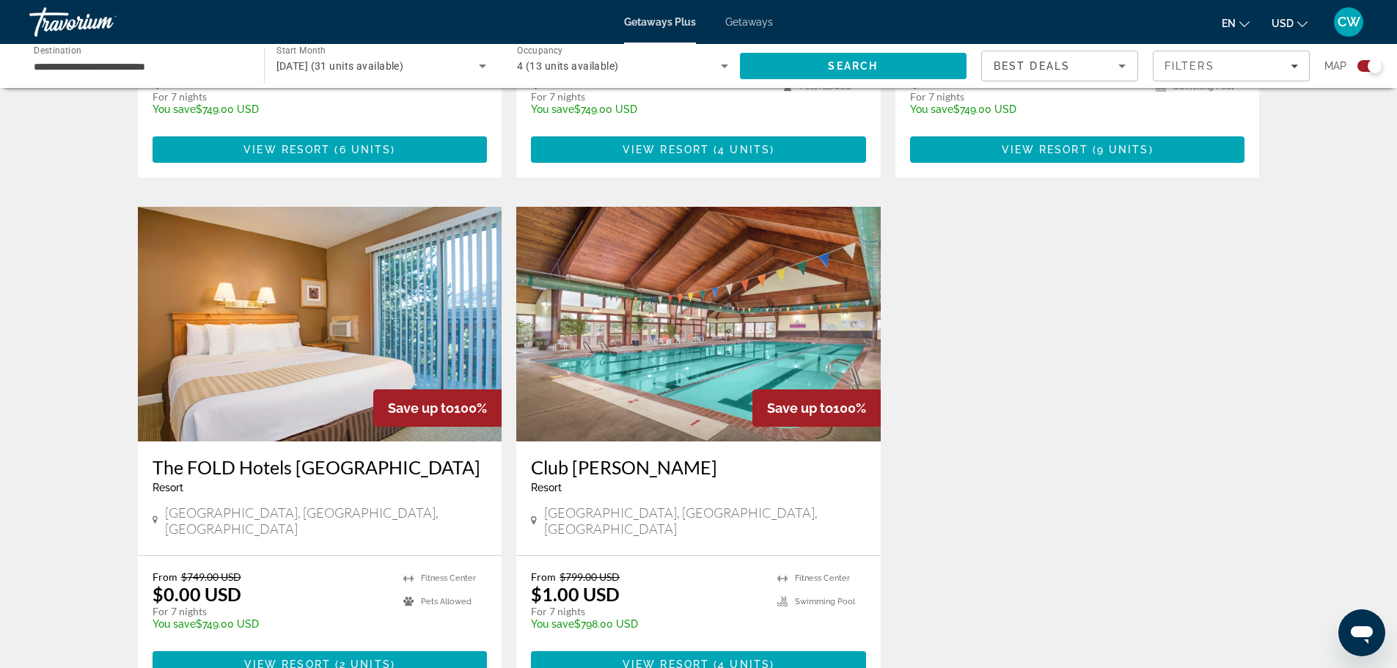
click at [617, 299] on img "Main content" at bounding box center [698, 324] width 365 height 235
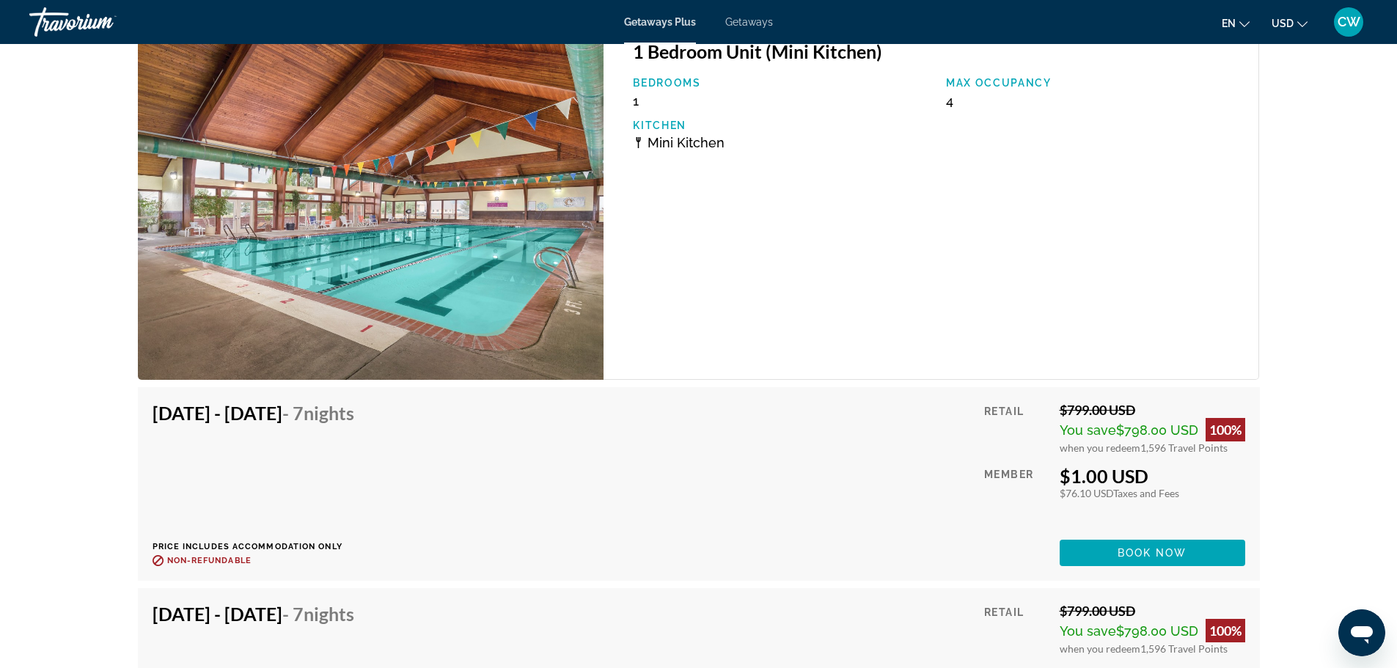
scroll to position [2787, 0]
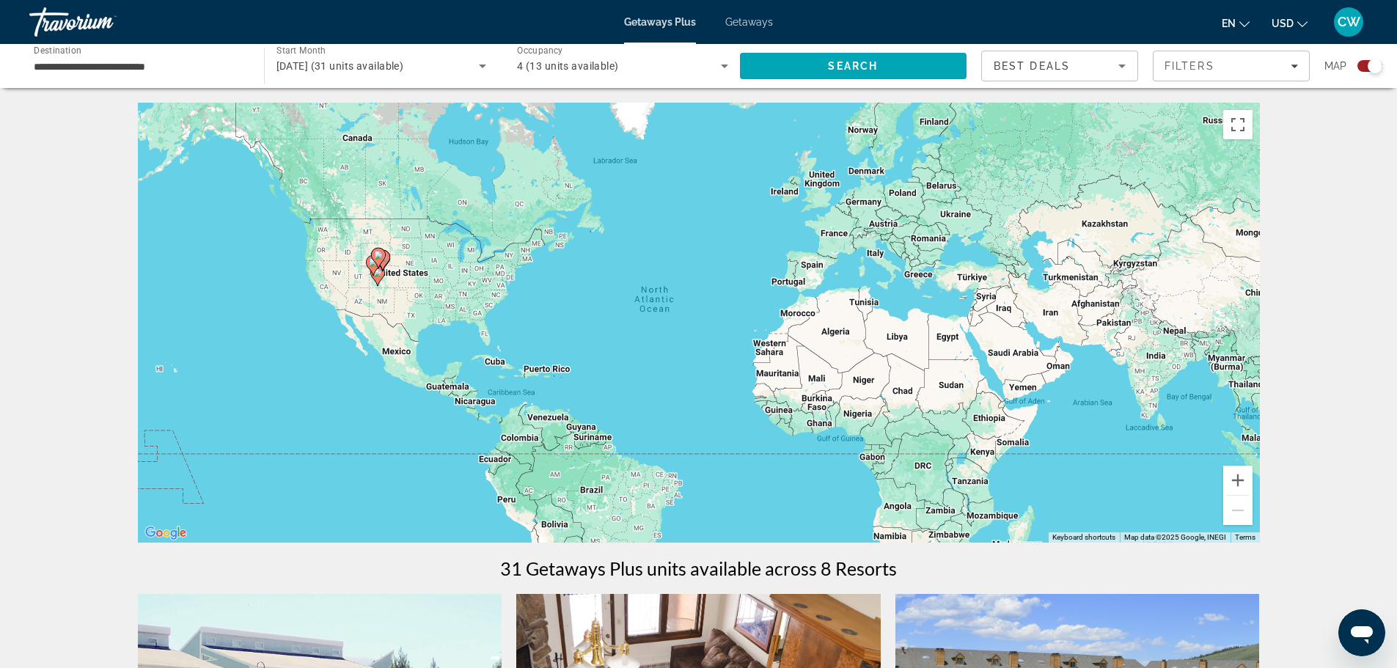
click at [411, 318] on div "To activate drag with keyboard, press Alt + Enter. Once in keyboard drag state,…" at bounding box center [699, 323] width 1122 height 440
click at [414, 326] on div "To activate drag with keyboard, press Alt + Enter. Once in keyboard drag state,…" at bounding box center [699, 323] width 1122 height 440
click at [120, 62] on input "**********" at bounding box center [139, 67] width 211 height 18
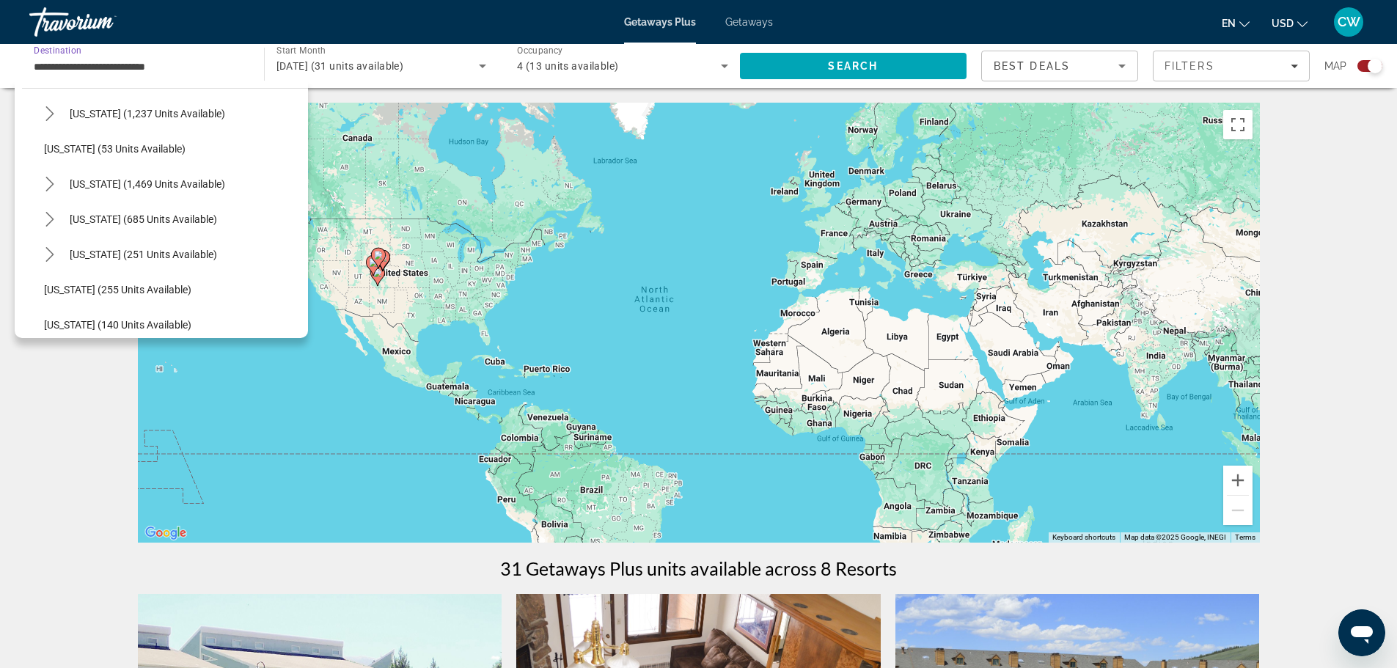
scroll to position [1114, 0]
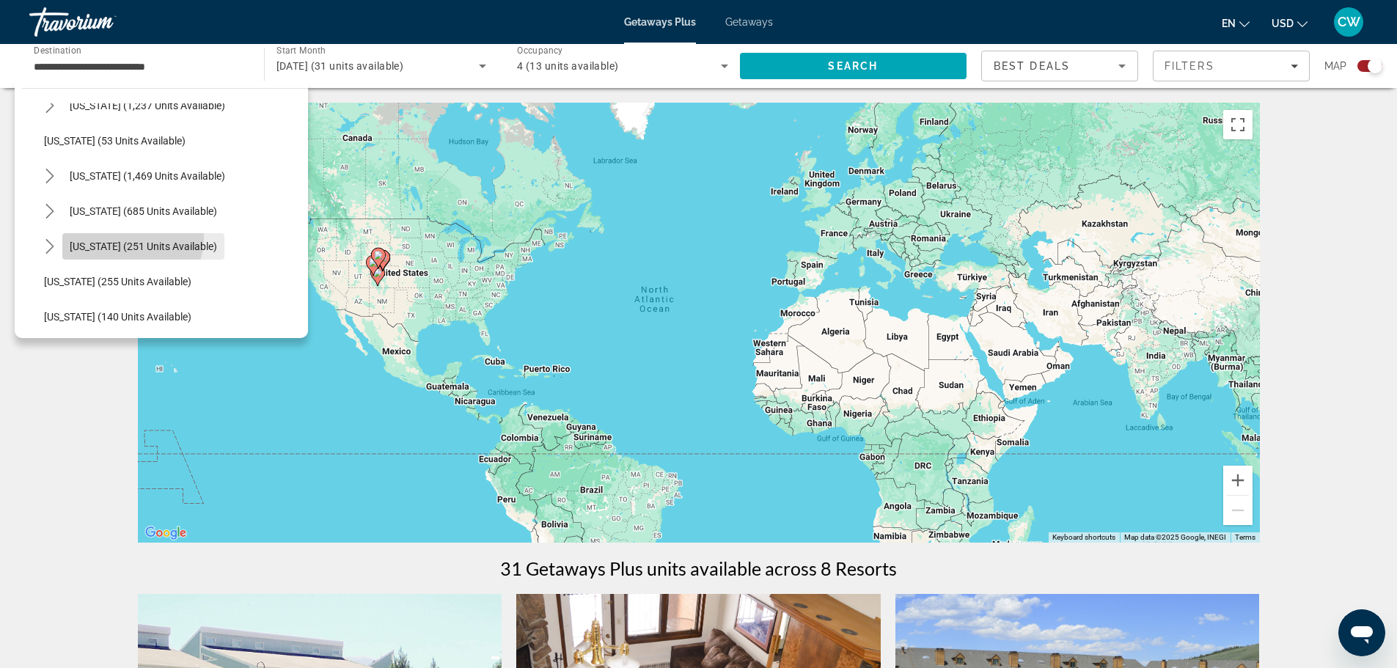
click at [129, 238] on span "Select destination: Texas (251 units available)" at bounding box center [143, 246] width 162 height 35
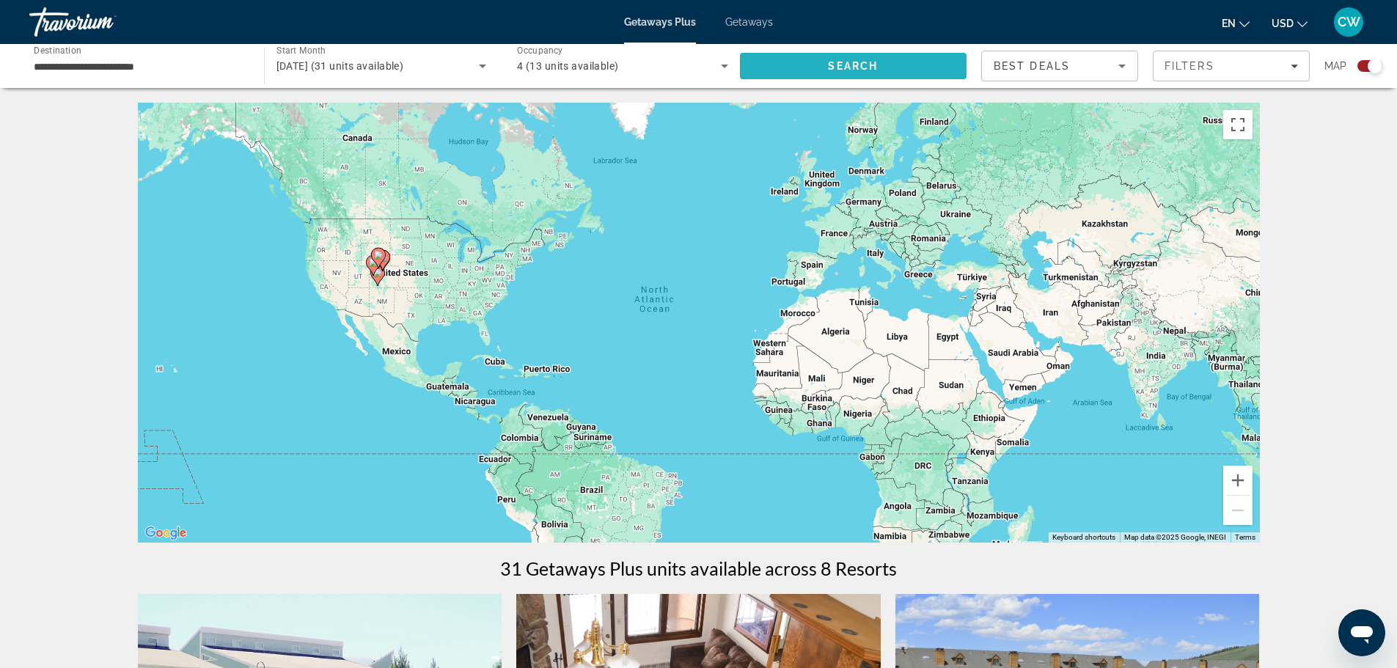
click at [814, 70] on span "Search" at bounding box center [853, 65] width 227 height 35
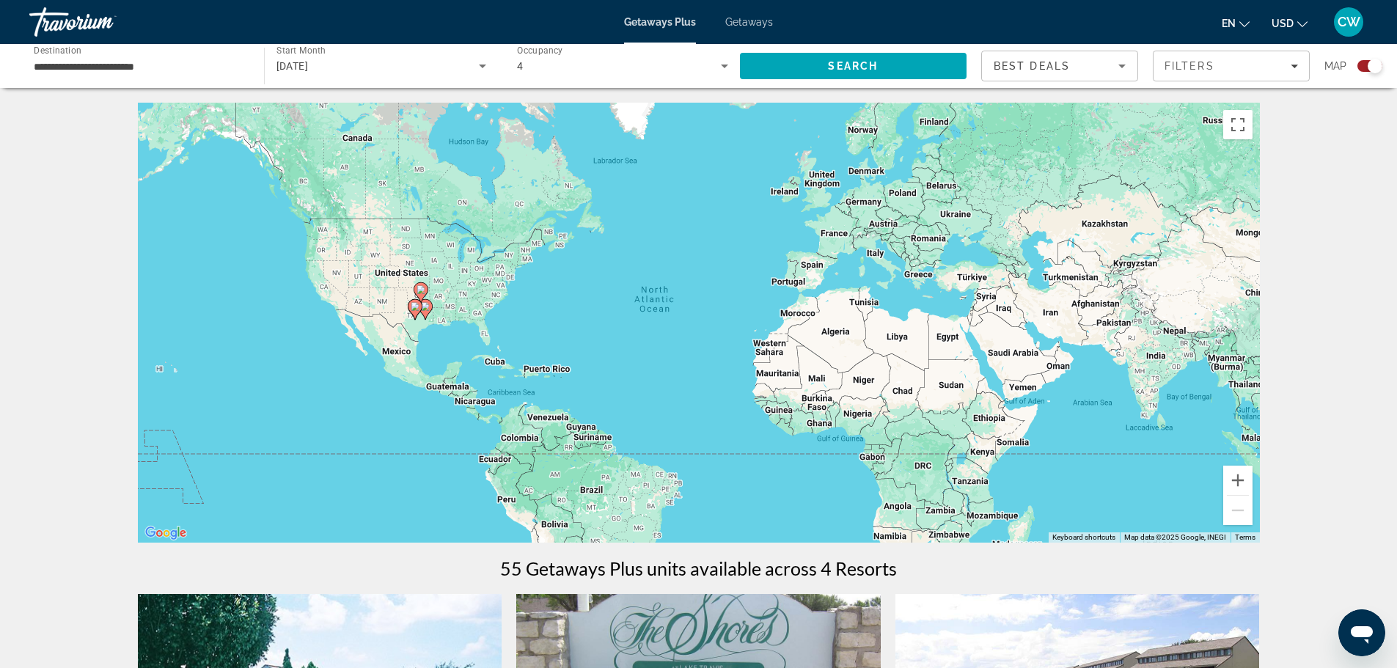
click at [445, 323] on div "To activate drag with keyboard, press Alt + Enter. Once in keyboard drag state,…" at bounding box center [699, 323] width 1122 height 440
click at [238, 67] on input "**********" at bounding box center [139, 67] width 211 height 18
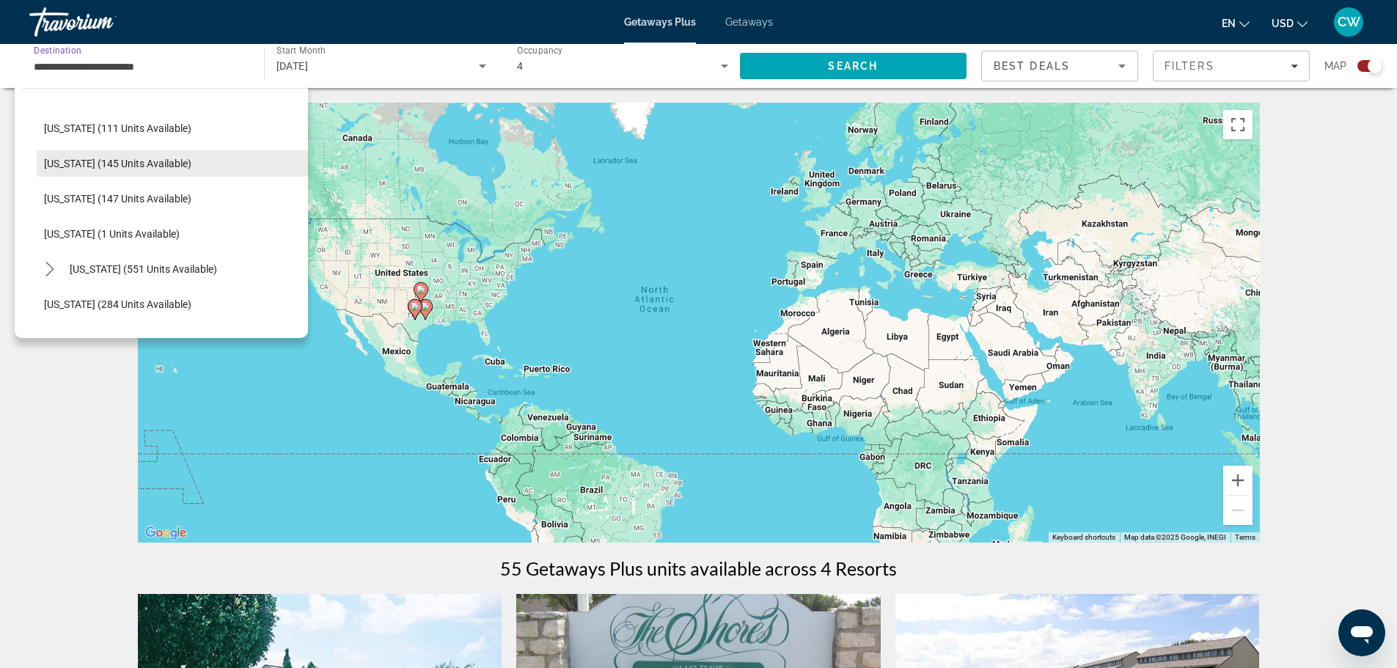
scroll to position [413, 0]
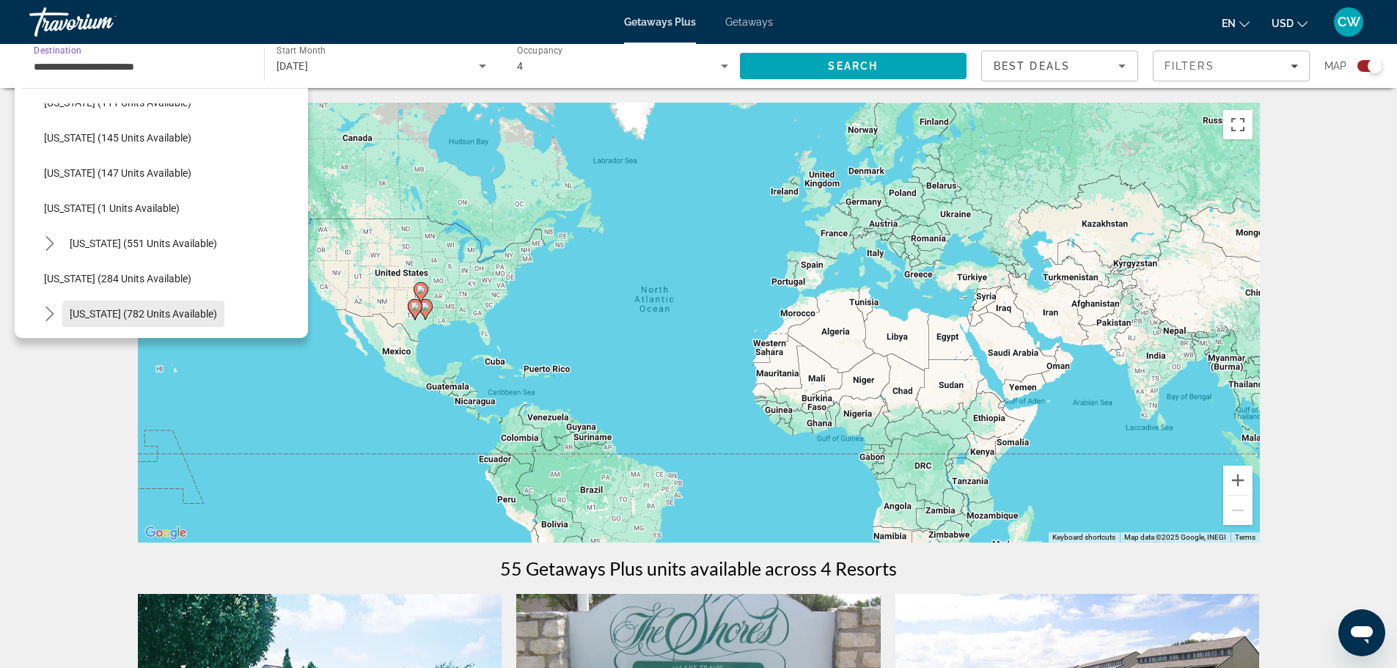
click at [122, 311] on span "[US_STATE] (782 units available)" at bounding box center [143, 314] width 147 height 12
type input "**********"
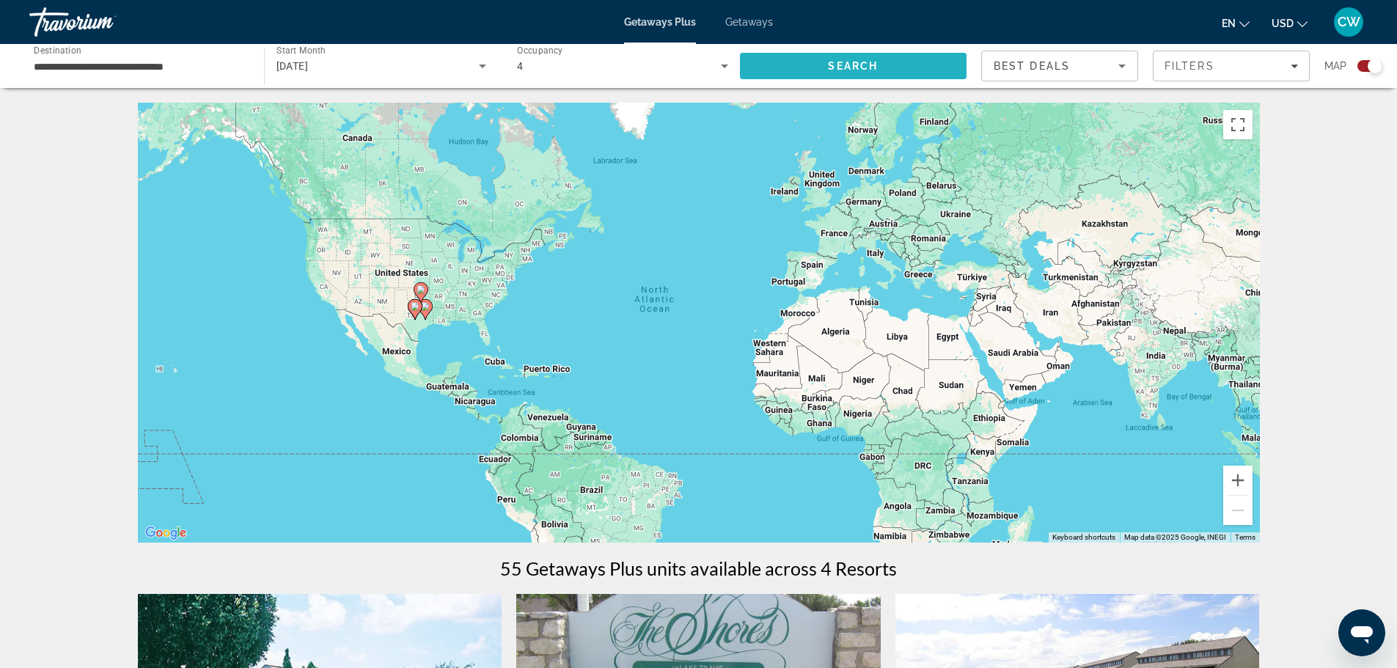
click at [882, 70] on span "Search" at bounding box center [853, 65] width 227 height 35
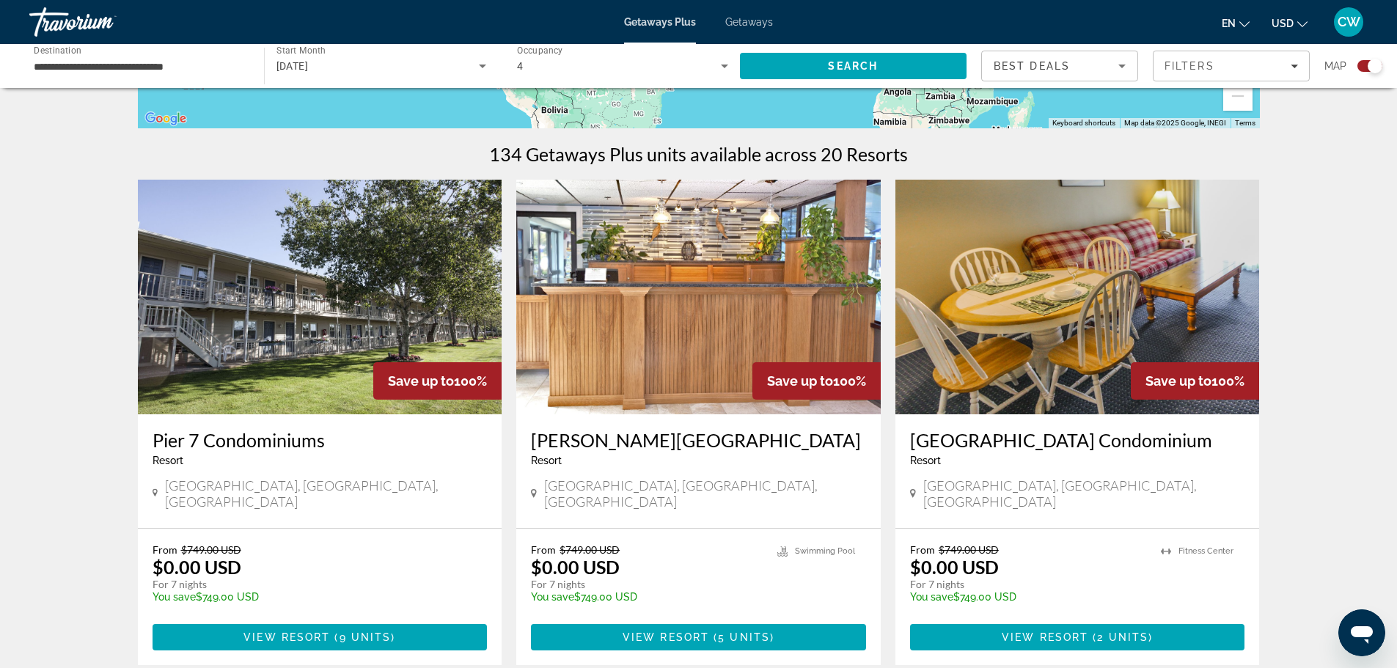
scroll to position [440, 0]
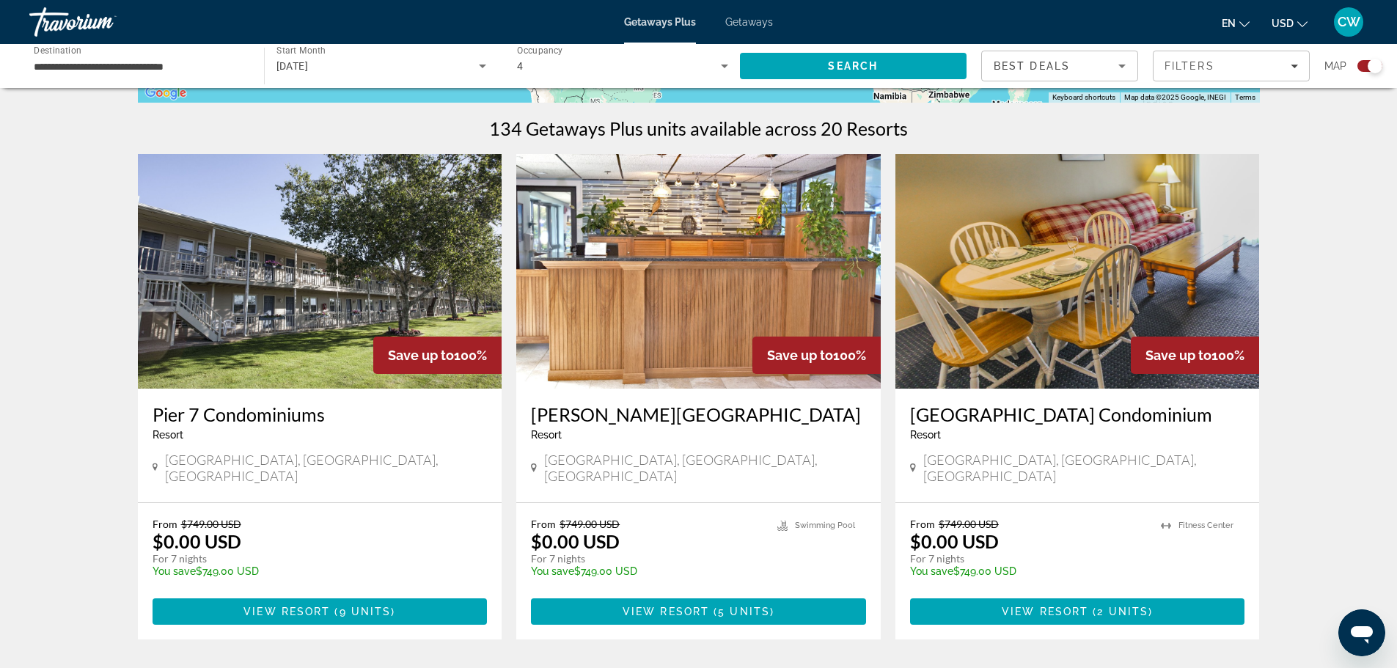
click at [655, 328] on img "Main content" at bounding box center [698, 271] width 365 height 235
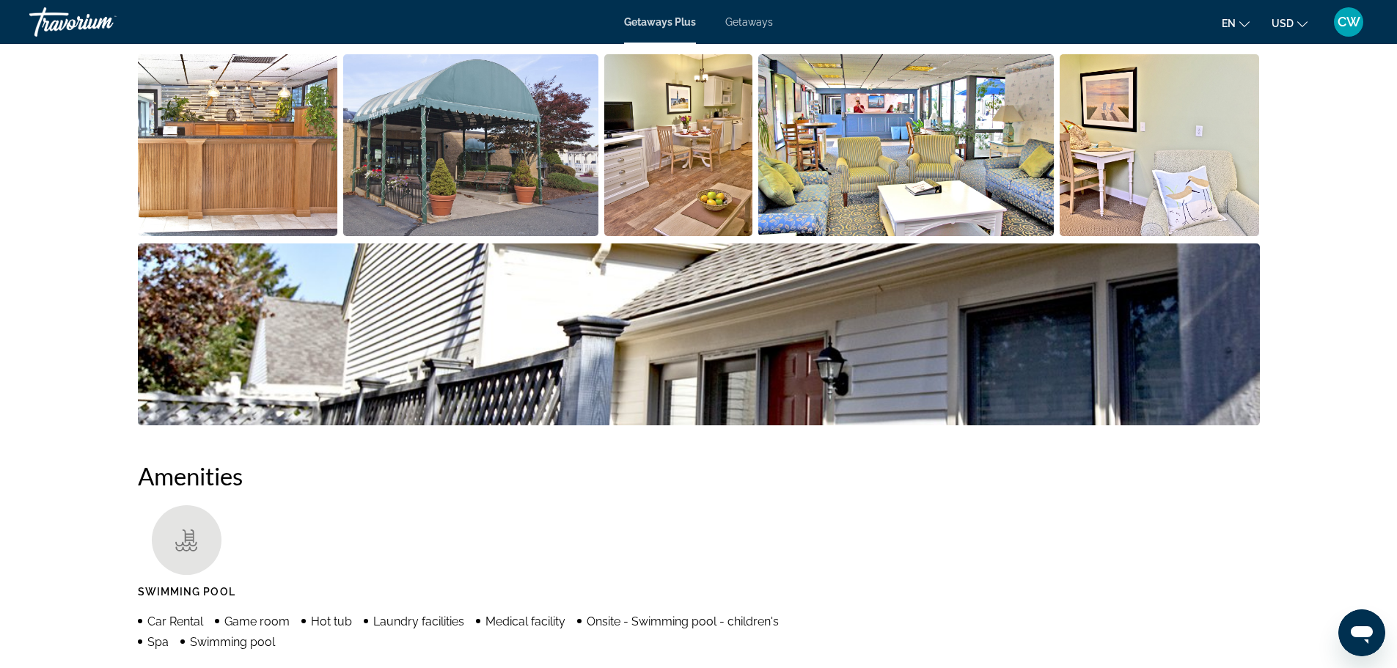
scroll to position [733, 0]
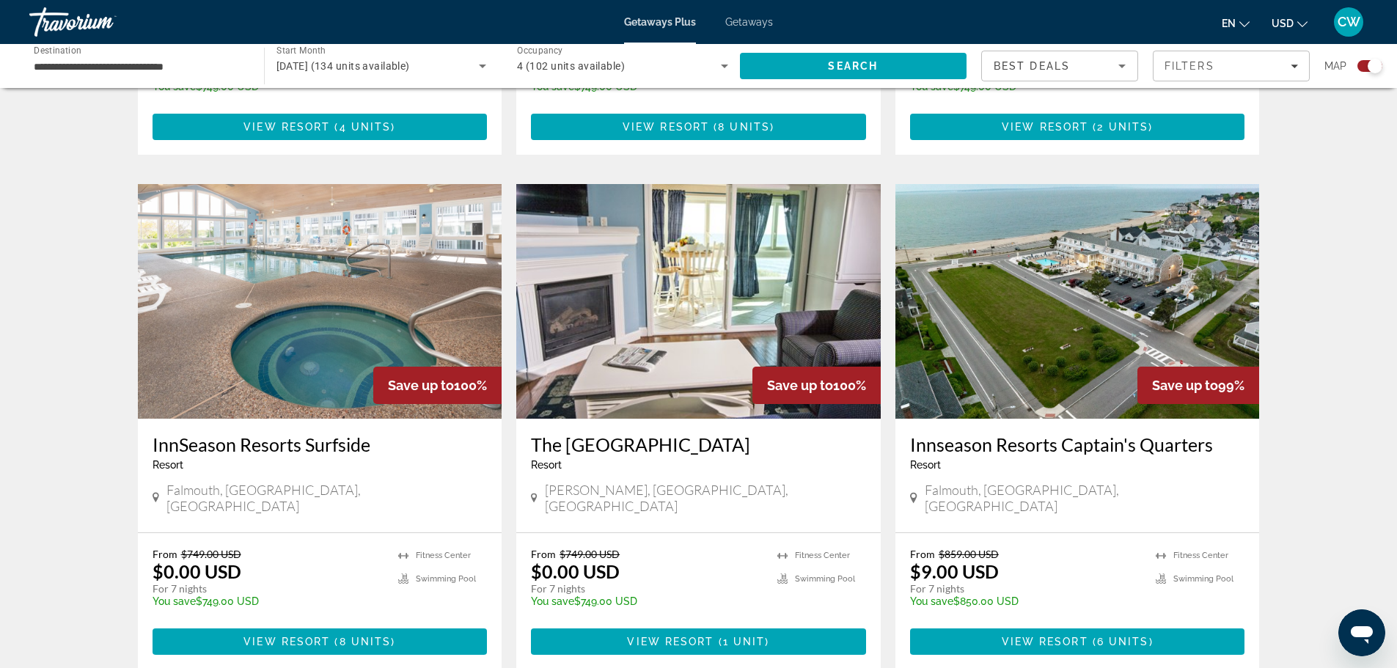
scroll to position [1980, 0]
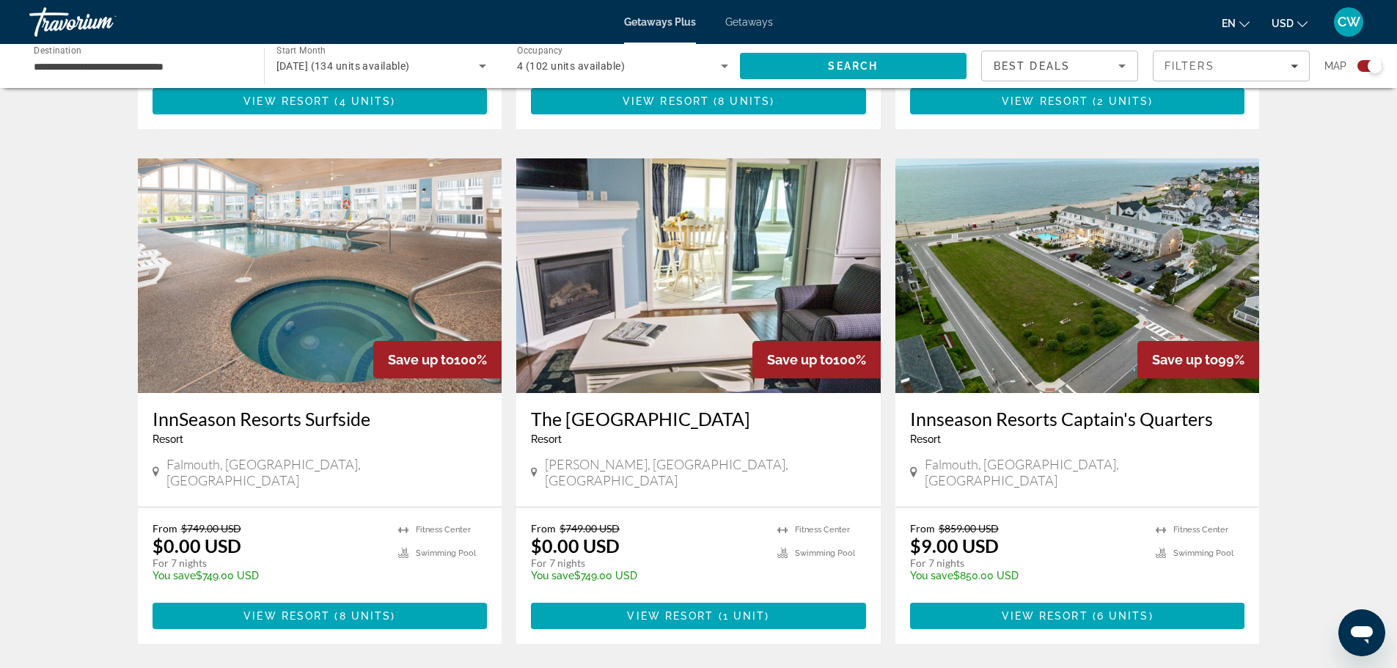
click at [957, 270] on img "Main content" at bounding box center [1077, 275] width 365 height 235
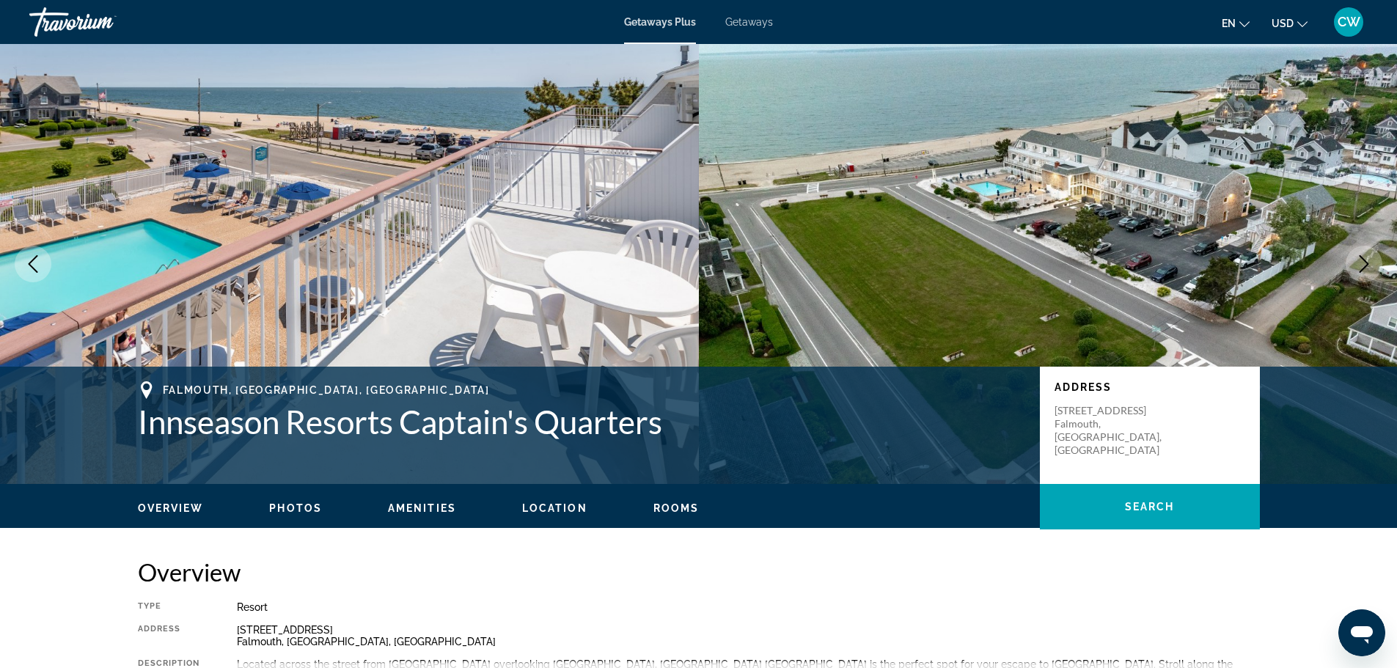
click at [1355, 22] on span "CW" at bounding box center [1349, 22] width 23 height 15
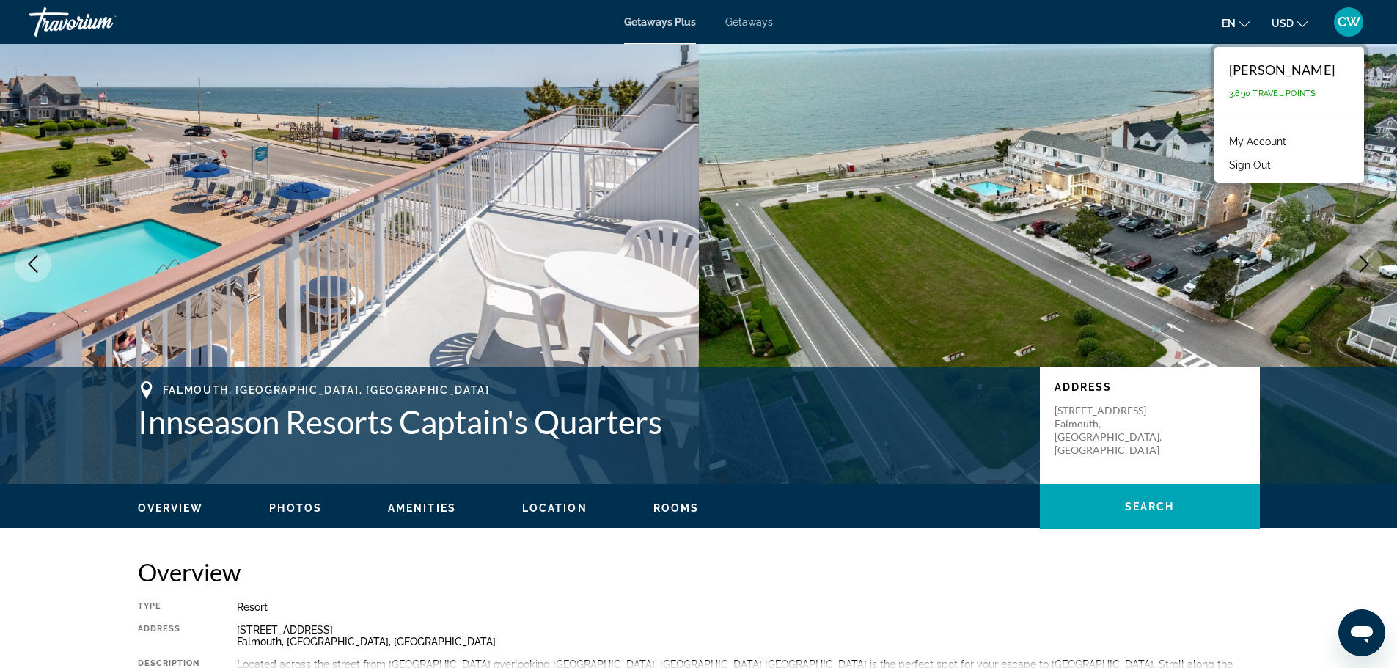
click at [1264, 163] on button "Sign Out" at bounding box center [1250, 164] width 56 height 19
